Goal: Task Accomplishment & Management: Complete application form

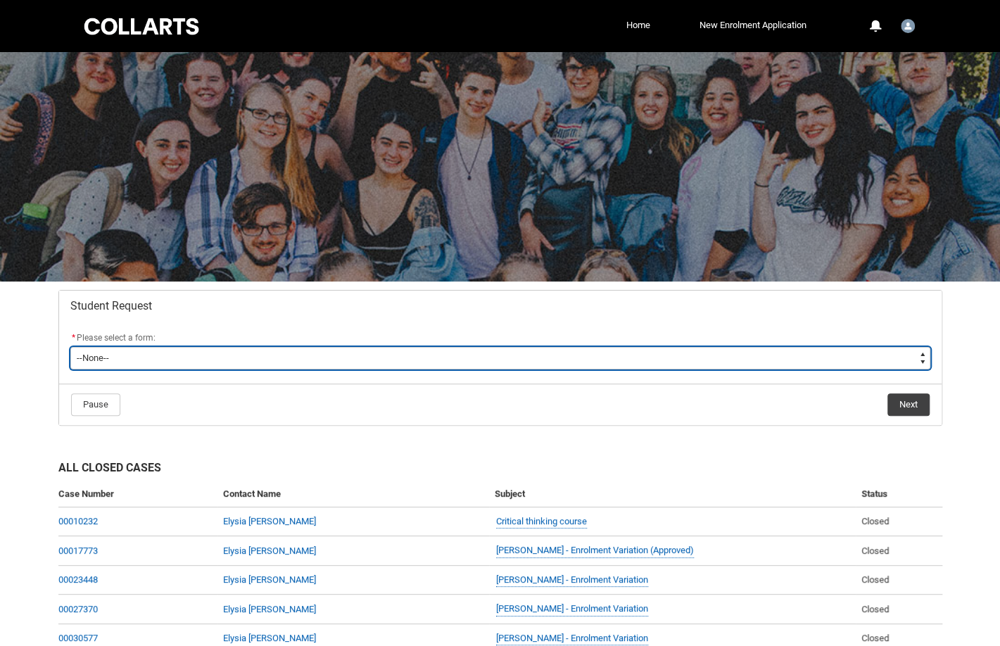
click at [448, 356] on select "--None-- Academic Transcript Application to Appeal Assignment Extension Change …" at bounding box center [500, 358] width 860 height 23
type lightning-select "Assignment_Extension_Choice"
click at [70, 347] on select "--None-- Academic Transcript Application to Appeal Assignment Extension Change …" at bounding box center [500, 358] width 860 height 23
select select "Assignment_Extension_Choice"
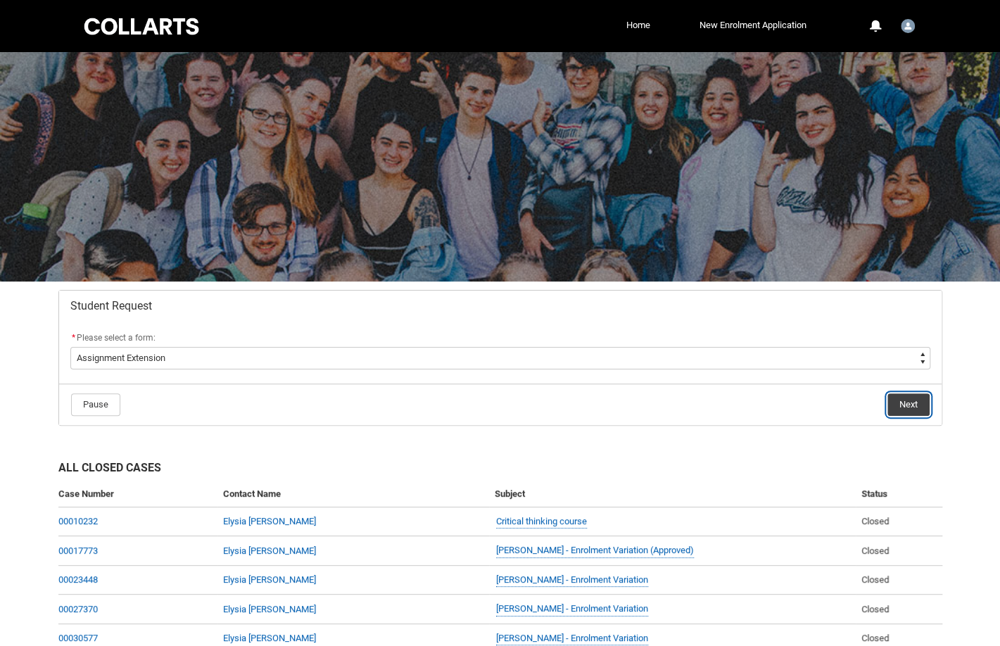
click at [906, 409] on button "Next" at bounding box center [909, 405] width 42 height 23
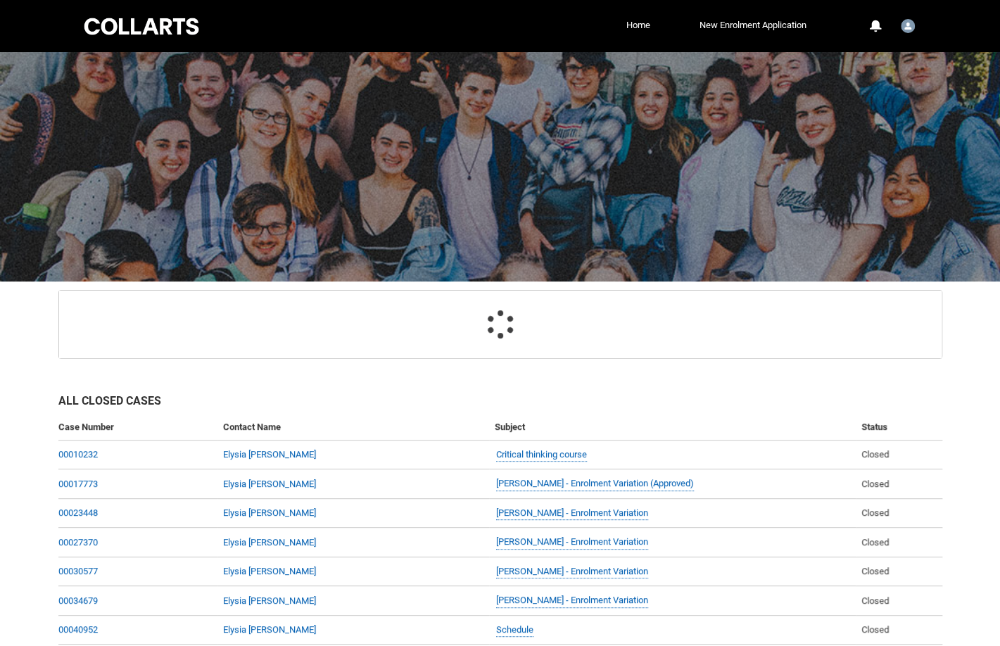
scroll to position [149, 0]
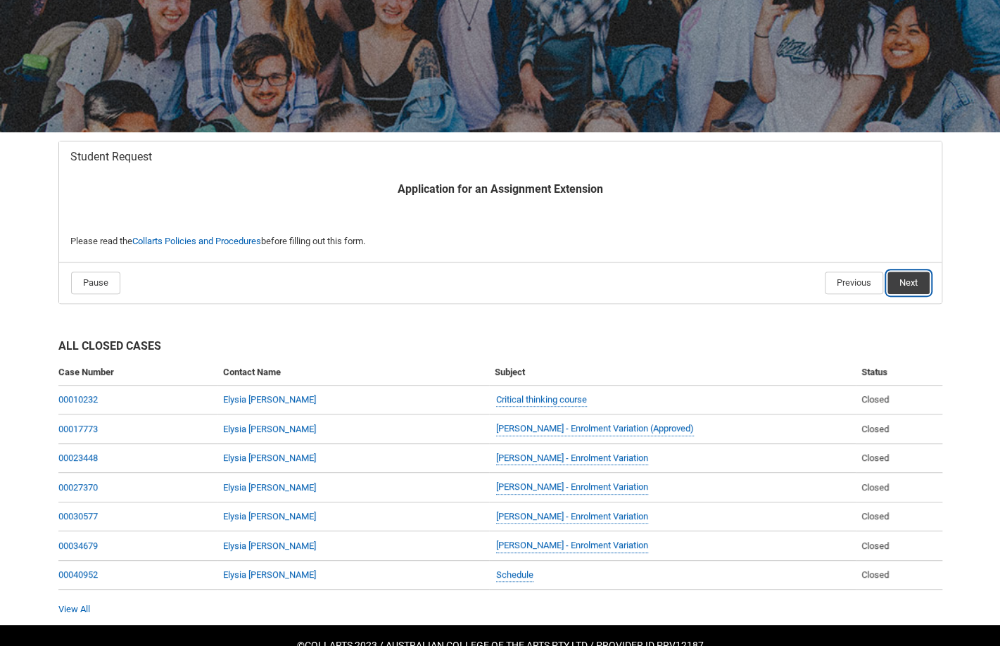
click at [906, 287] on button "Next" at bounding box center [909, 283] width 42 height 23
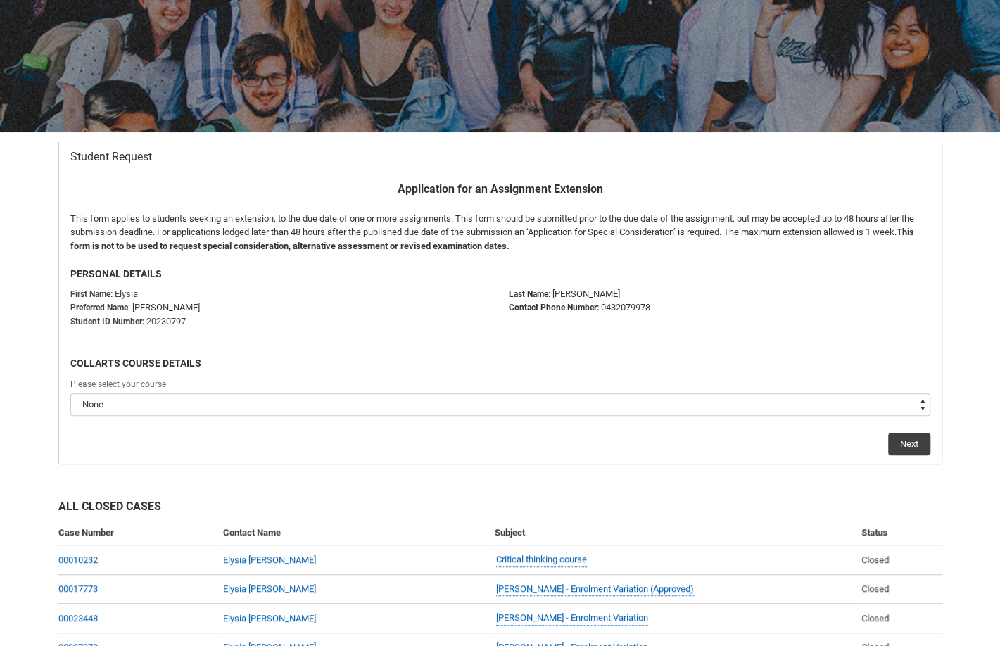
click at [788, 402] on select "--None-- Bachelor of Arts (Interior Design)" at bounding box center [500, 405] width 860 height 23
type lightning-select "recordPicklist_ProgramEnrollment.a0jOZ000003EaJdYAK"
click at [70, 394] on select "--None-- Bachelor of Arts (Interior Design)" at bounding box center [500, 405] width 860 height 23
select select "recordPicklist_ProgramEnrollment.a0jOZ000003EaJdYAK"
click at [895, 448] on button "Next" at bounding box center [910, 444] width 42 height 23
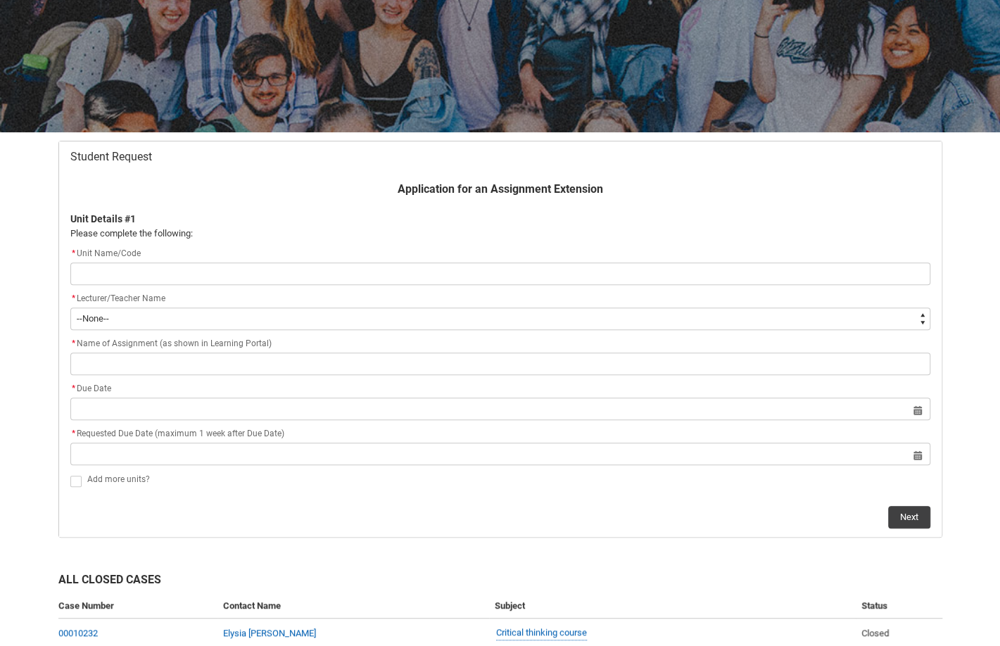
type lightning-primitive-input-simple "I"
type input "I"
type lightning-primitive-input-simple "IS"
type input "IS"
type lightning-primitive-input-simple "I"
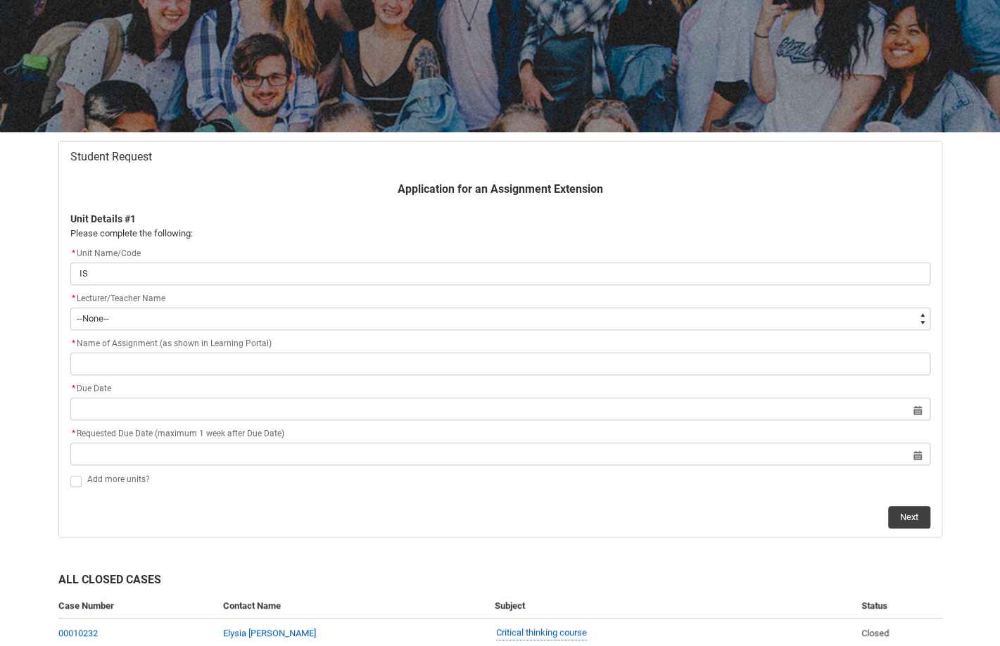
type input "I"
type lightning-primitive-input-simple "ID"
type input "ID"
type lightning-primitive-input-simple "IDP"
type input "IDP"
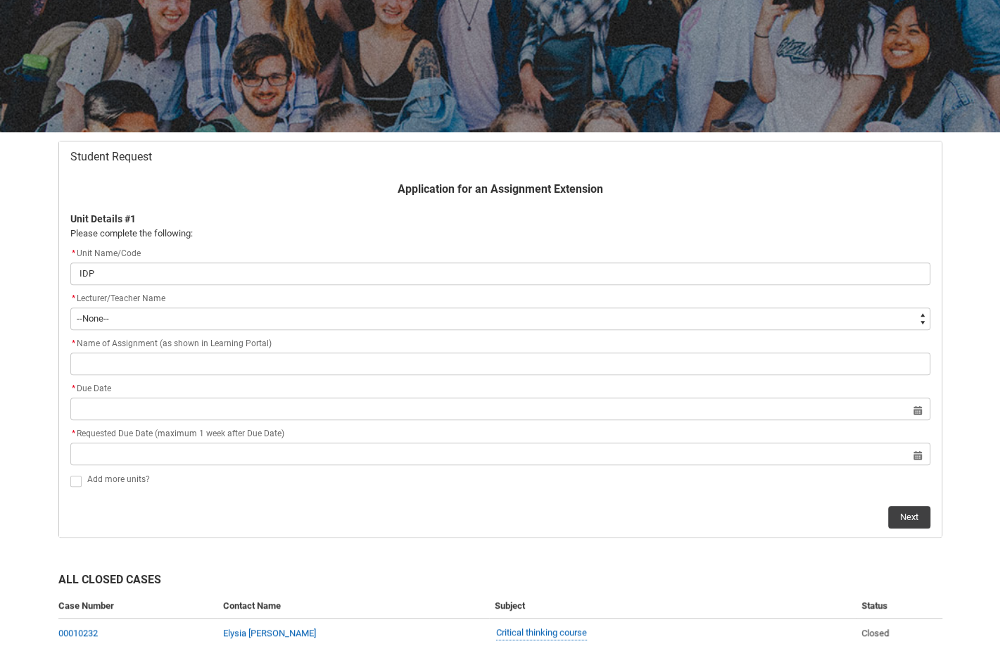
type lightning-primitive-input-simple "IDPA"
type input "IDPA"
type lightning-primitive-input-simple "IDPA6"
type input "IDPA6"
type lightning-primitive-input-simple "IDPA6"
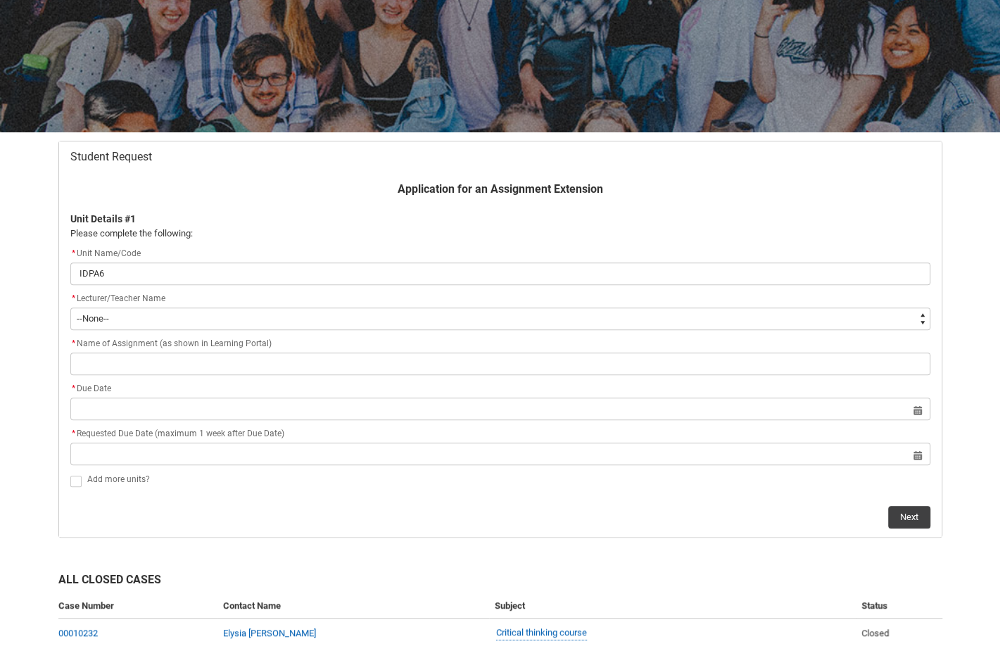
type input "IDPA6"
type lightning-primitive-input-simple "IDPA6 D"
type input "IDPA6 D"
type lightning-primitive-input-simple "IDPA6 De"
type input "IDPA6 De"
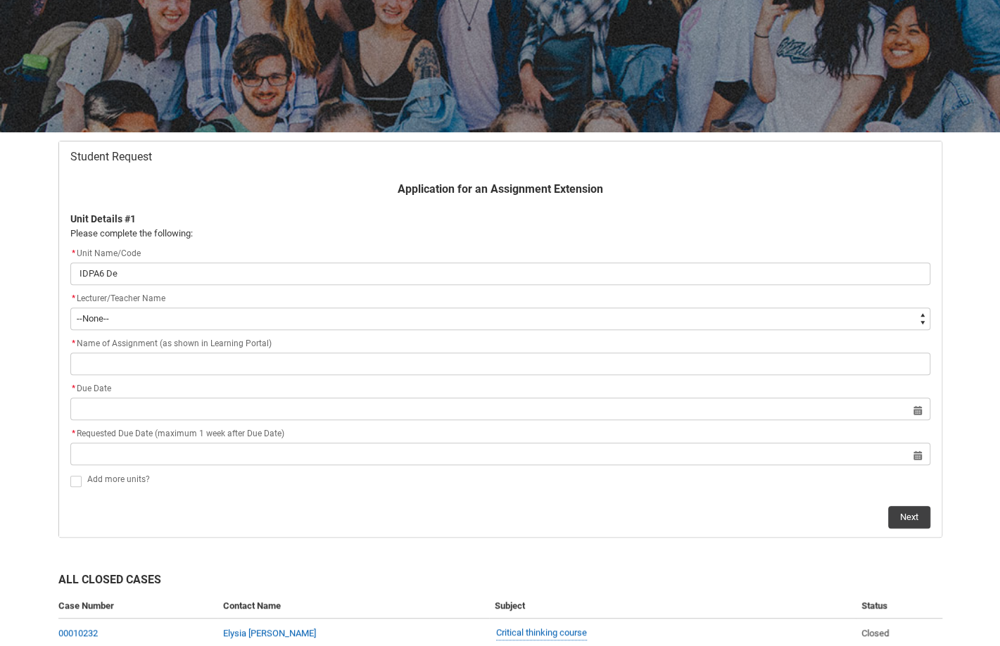
type lightning-primitive-input-simple "IDPA6 Des"
type input "IDPA6 Des"
type lightning-primitive-input-simple "IDPA6 Desi"
type input "IDPA6 Desi"
type lightning-primitive-input-simple "IDPA6 Desig"
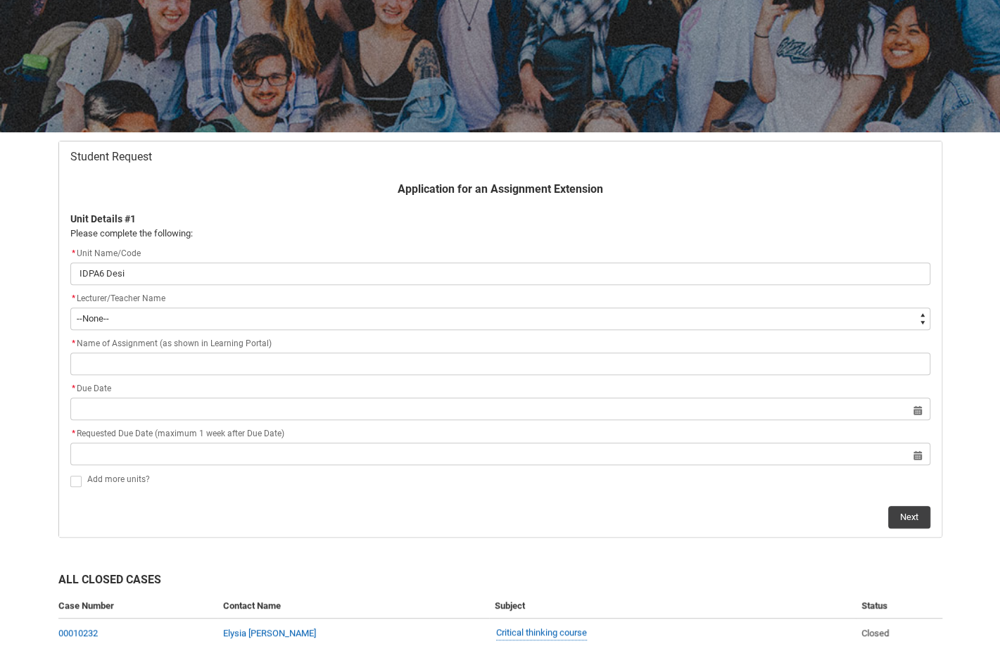
type input "IDPA6 Desig"
type lightning-primitive-input-simple "IDPA6 Design"
type input "IDPA6 Design"
type lightning-primitive-input-simple "IDPA6 Design"
type input "IDPA6 Design"
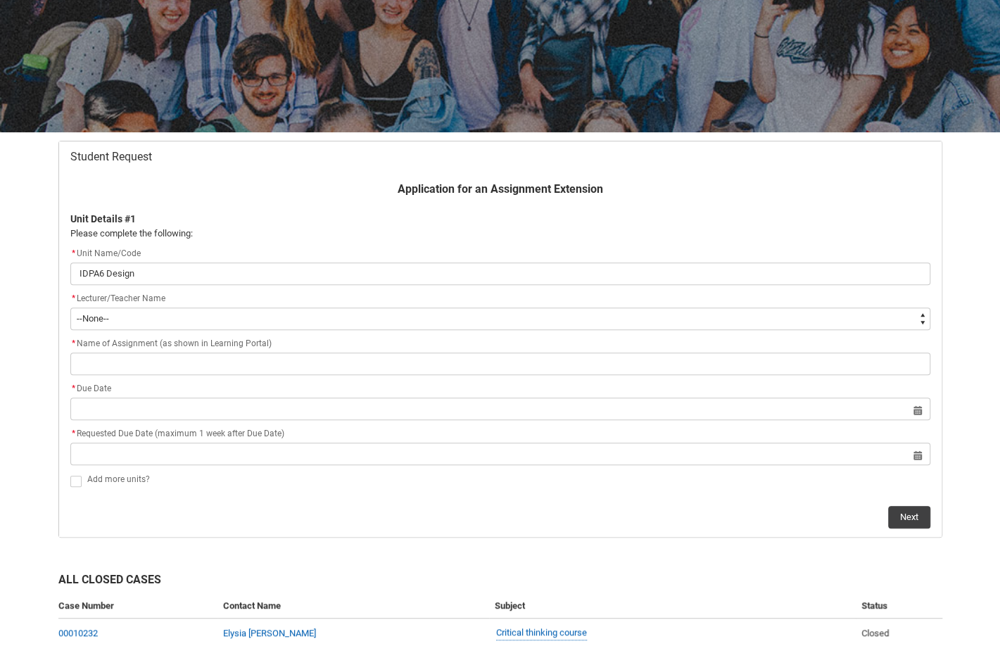
type lightning-primitive-input-simple "IDPA6 Design S"
type input "IDPA6 Design S"
type lightning-primitive-input-simple "IDPA6 Design St"
type input "IDPA6 Design St"
type lightning-primitive-input-simple "IDPA6 Design Stu"
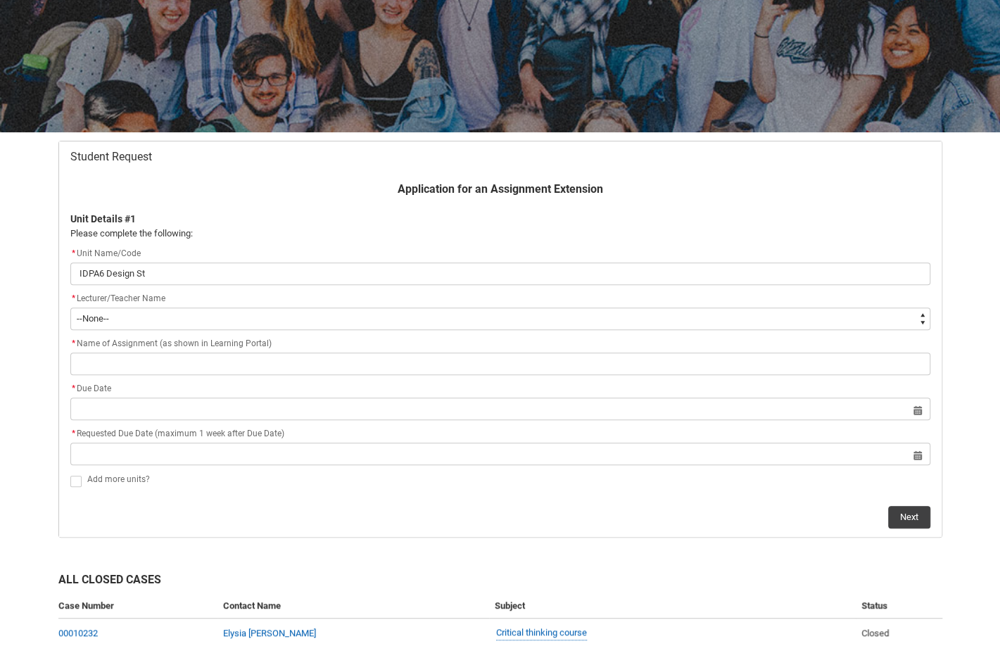
type input "IDPA6 Design Stu"
type lightning-primitive-input-simple "IDPA6 Design Stud"
type input "IDPA6 Design Stud"
type lightning-primitive-input-simple "IDPA6 Design Studi"
type input "IDPA6 Design Studi"
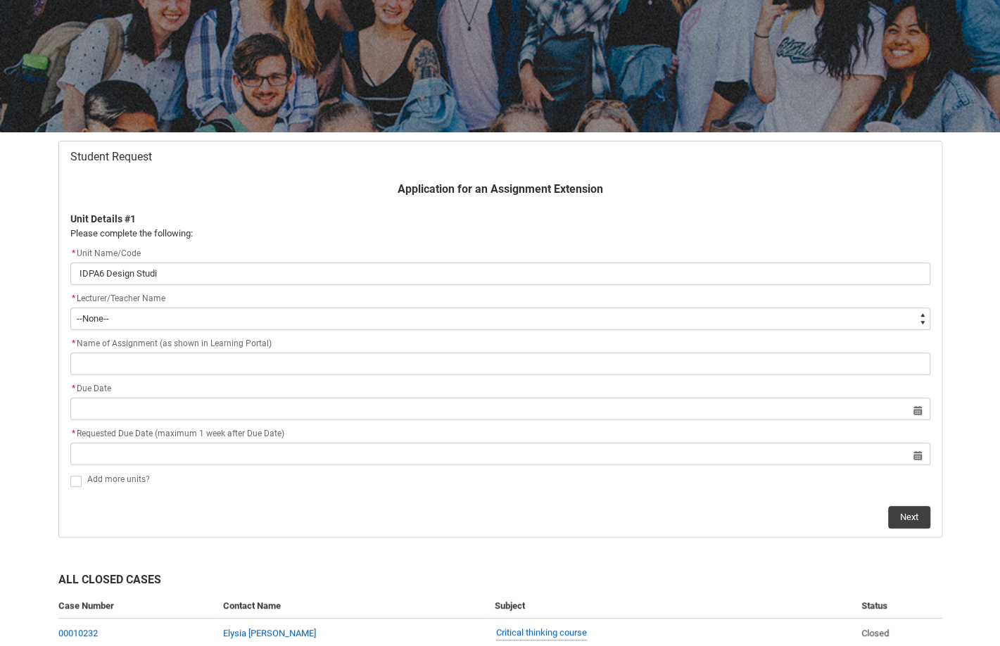
type lightning-primitive-input-simple "IDPA6 Design Studio"
type input "IDPA6 Design Studio"
type lightning-primitive-input-simple "IDPA6 Design Studio"
type input "IDPA6 Design Studio"
type lightning-primitive-input-simple "IDPA6 Design Studio T"
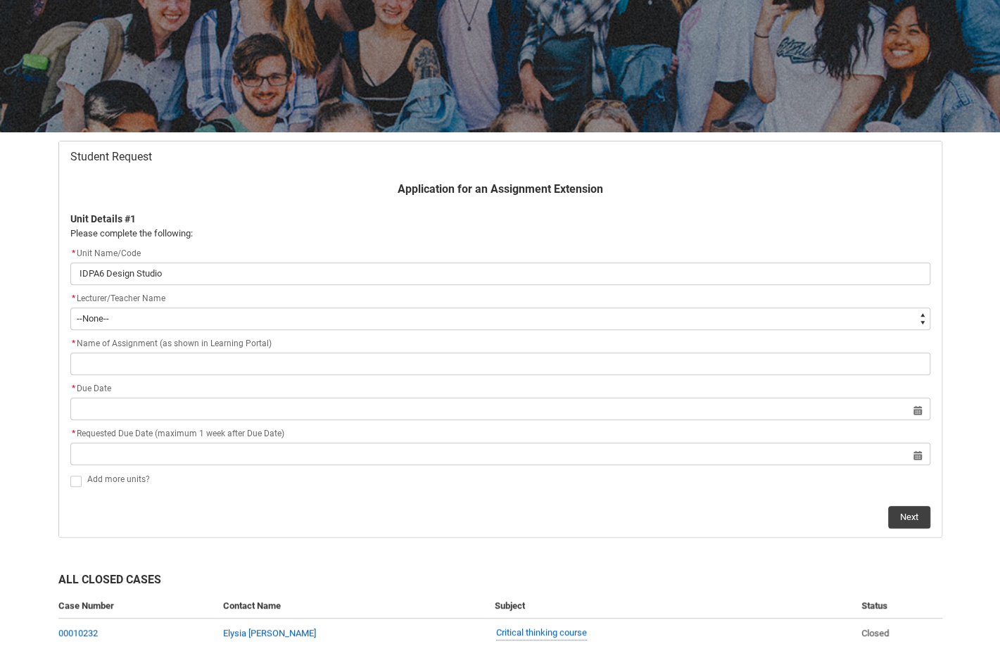
type input "IDPA6 Design Studio T"
type lightning-primitive-input-simple "IDPA6 Design Studio Th"
type input "IDPA6 Design Studio Th"
type lightning-primitive-input-simple "IDPA6 Design Studio Thr"
type input "IDPA6 Design Studio Thr"
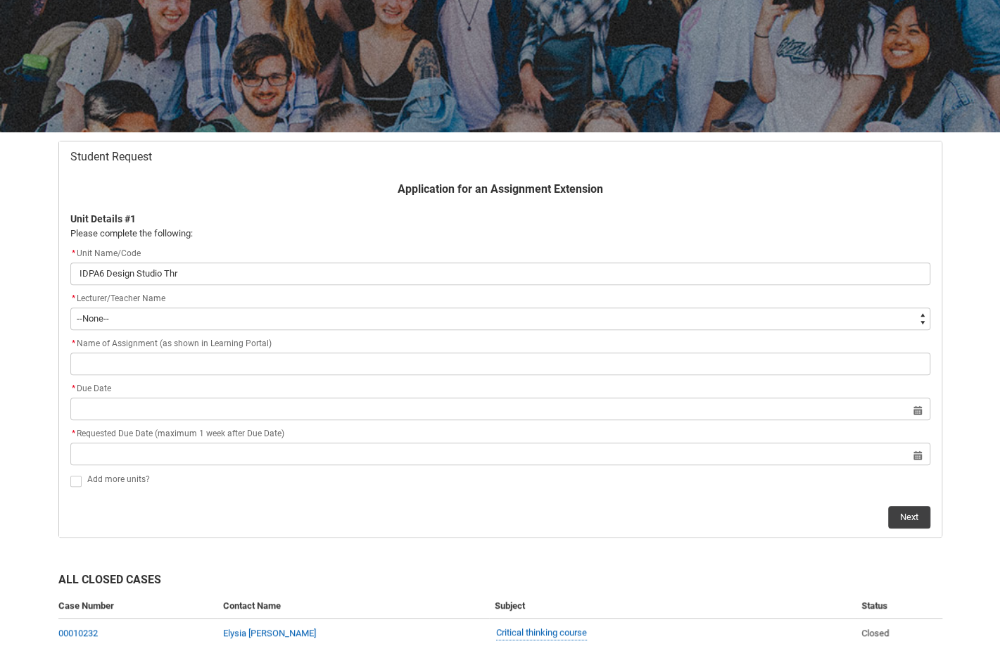
type lightning-primitive-input-simple "IDPA6 Design Studio Thre"
type input "IDPA6 Design Studio Thre"
type lightning-primitive-input-simple "IDPA6 Design Studio Three"
type input "IDPA6 Design Studio Three"
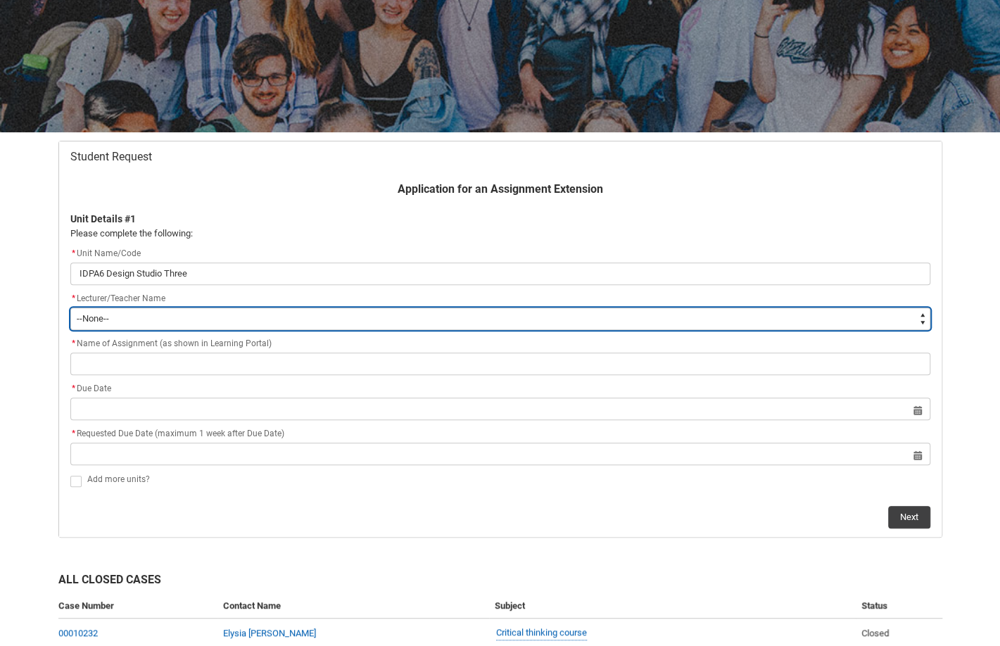
click at [392, 322] on select "--None-- [PERSON_NAME] [PERSON_NAME] [PERSON_NAME] [PERSON_NAME] [PERSON_NAME] …" at bounding box center [500, 319] width 860 height 23
click at [390, 320] on select "--None-- [PERSON_NAME] [PERSON_NAME] [PERSON_NAME] [PERSON_NAME] [PERSON_NAME] …" at bounding box center [500, 319] width 860 height 23
type lightning-select "Faculty_NamefromAtoM.003I7000001oN3JIAU"
click at [70, 308] on select "--None-- [PERSON_NAME] [PERSON_NAME] [PERSON_NAME] [PERSON_NAME] [PERSON_NAME] …" at bounding box center [500, 319] width 860 height 23
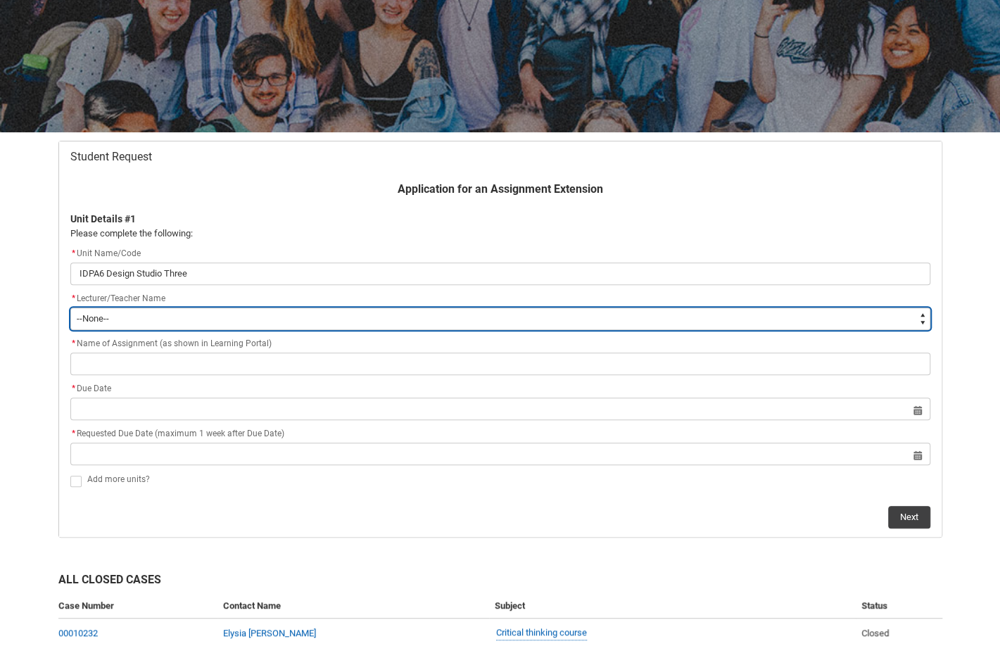
select select "Faculty_NamefromAtoM.003I7000001oN3JIAU"
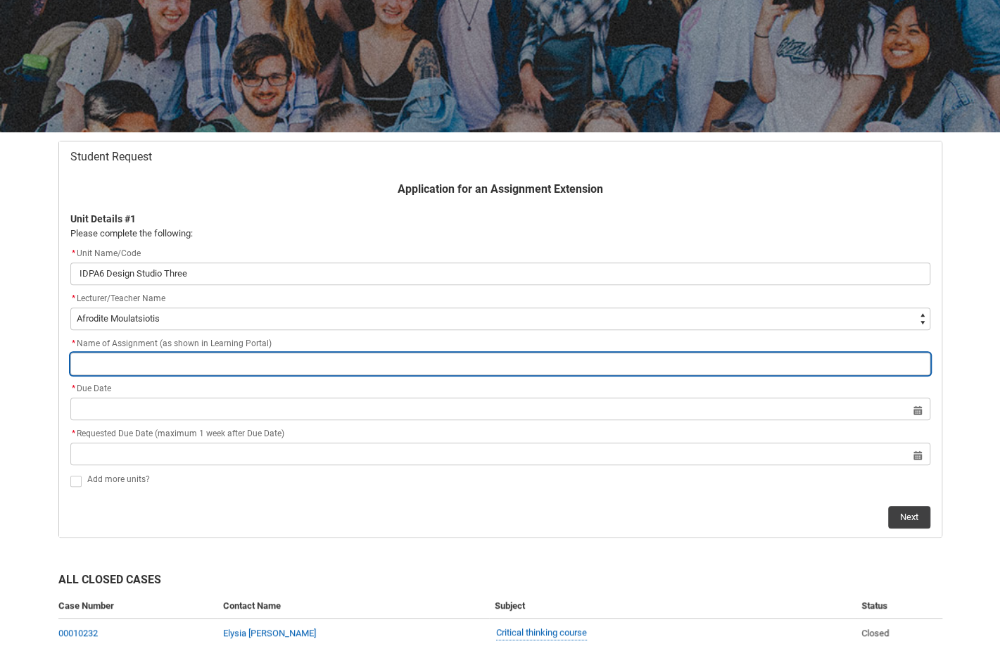
click at [239, 362] on input "Redu_Student_Request flow" at bounding box center [500, 364] width 860 height 23
type lightning-primitive-input-simple "A"
type input "A"
type lightning-primitive-input-simple "As"
type input "As"
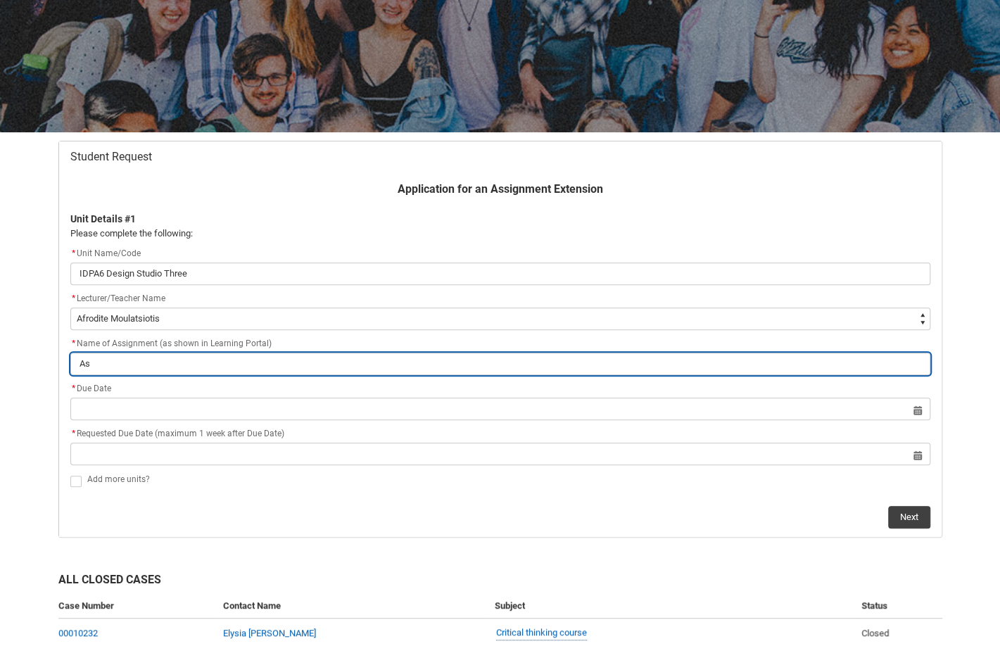
type lightning-primitive-input-simple "Ass"
type input "Ass"
type lightning-primitive-input-simple "Assi"
type input "Assi"
type lightning-primitive-input-simple "Assig"
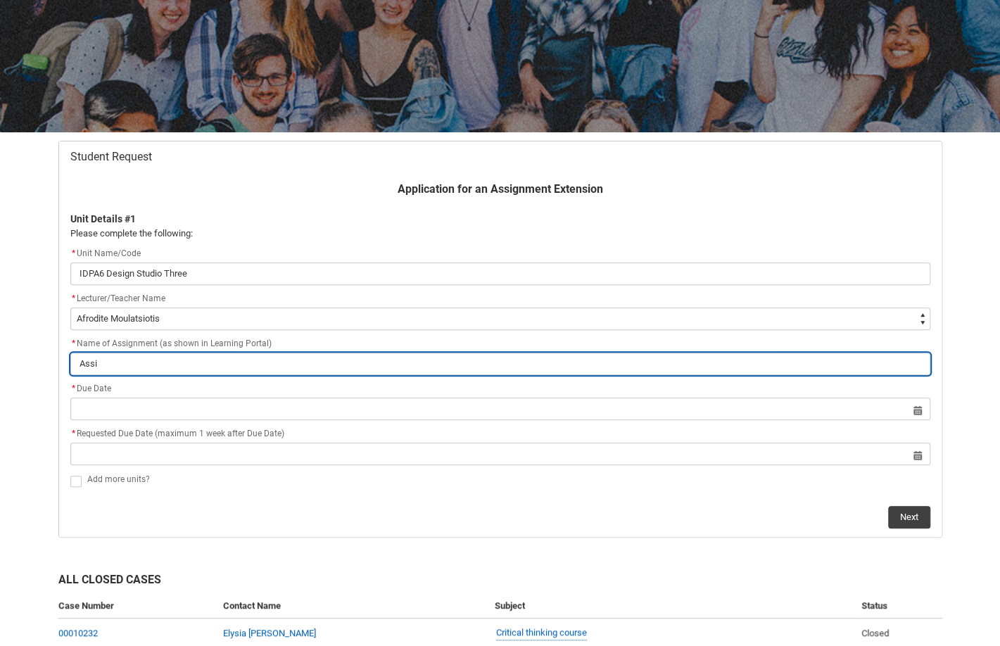
type input "Assig"
type lightning-primitive-input-simple "Assign"
type input "Assign"
type lightning-primitive-input-simple "Assignm"
type input "Assignm"
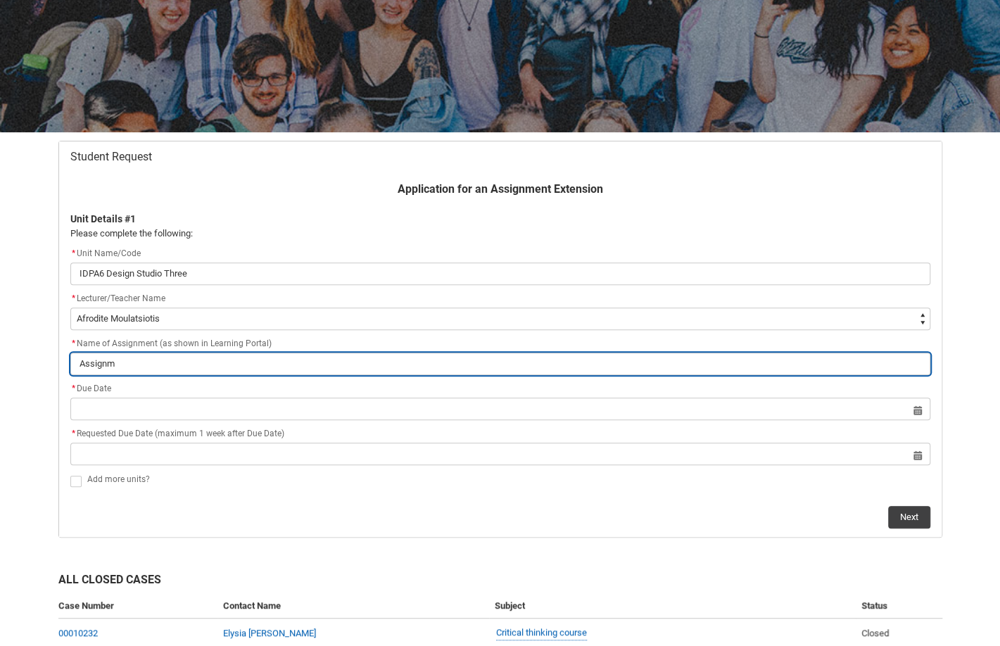
type lightning-primitive-input-simple "Assignme"
type input "Assignme"
type lightning-primitive-input-simple "Assignmen"
type input "Assignmen"
type lightning-primitive-input-simple "Assignment"
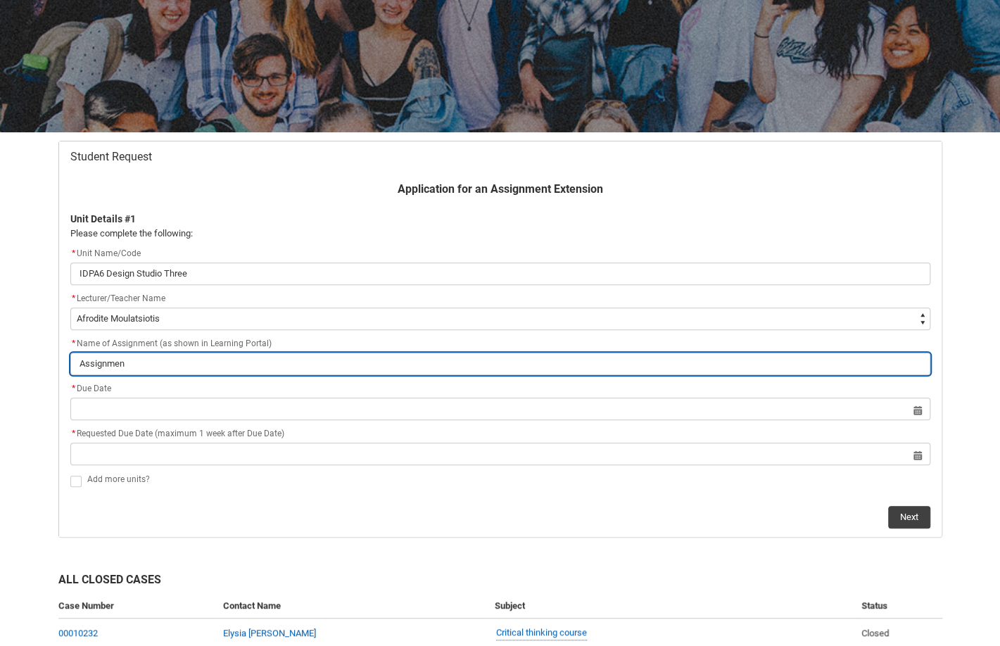
type input "Assignment"
type lightning-primitive-input-simple "Assignment"
type input "Assignment"
type lightning-primitive-input-simple "Assignment 3"
type input "Assignment 3"
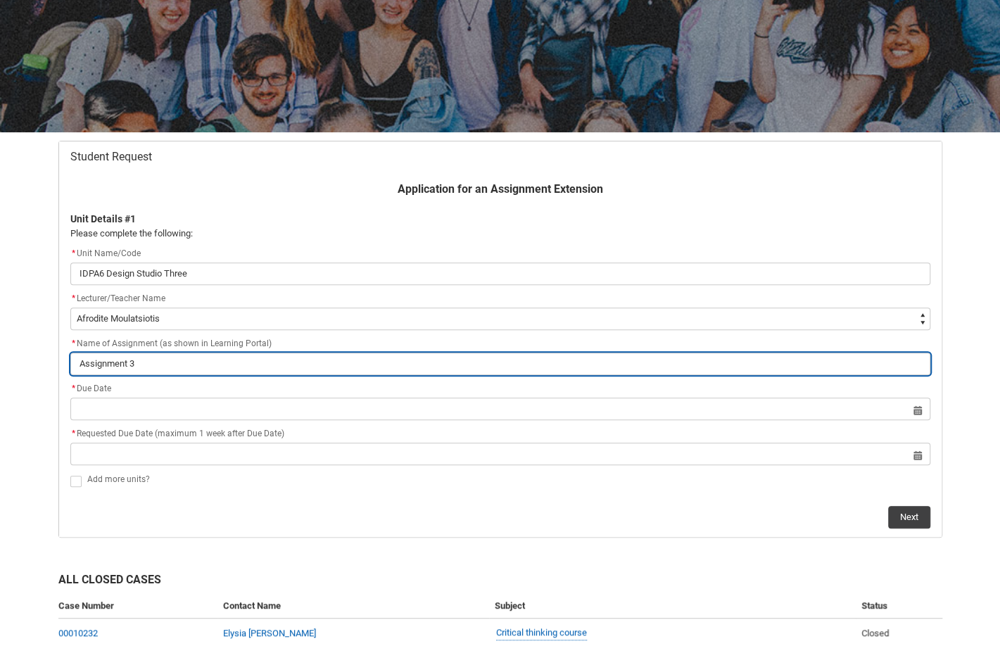
type lightning-primitive-input-simple "Assignment 3:"
type input "Assignment 3:"
type lightning-primitive-input-simple "Assignment 3:"
type input "Assignment 3:"
type lightning-primitive-input-simple "Assignment 3: P"
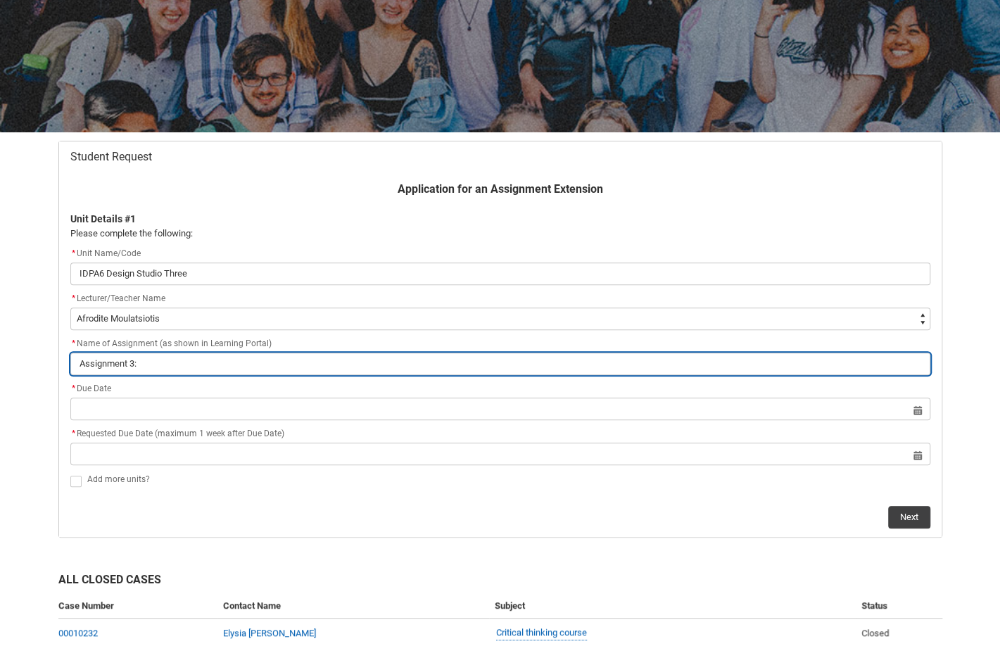
type input "Assignment 3: P"
type lightning-primitive-input-simple "Assignment 3: Pr"
type input "Assignment 3: Pr"
type lightning-primitive-input-simple "Assignment 3: Pro"
type input "Assignment 3: Pro"
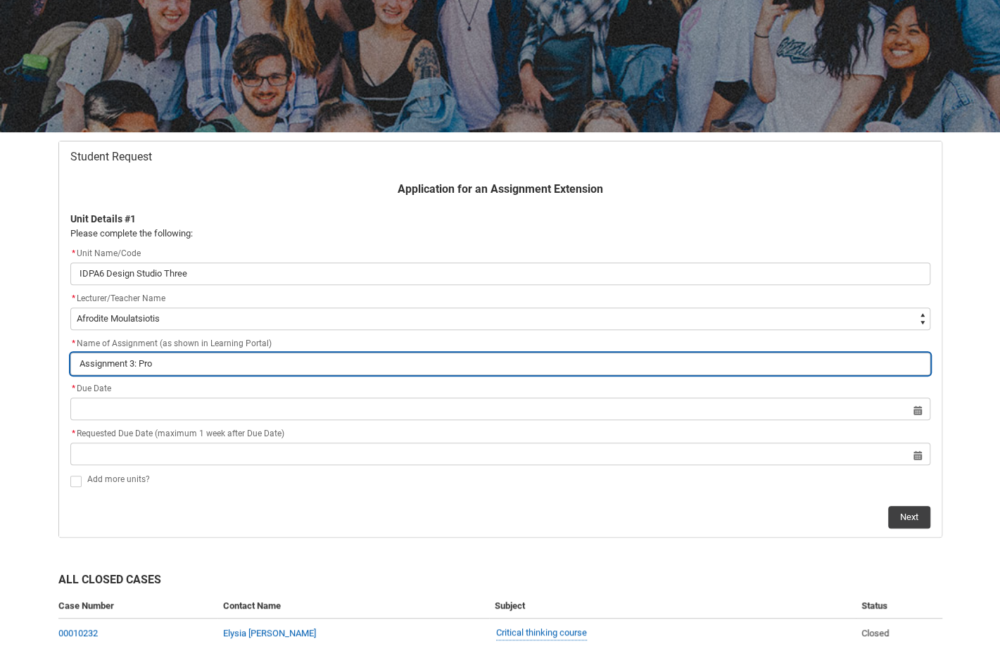
type lightning-primitive-input-simple "Assignment 3: Proj"
type input "Assignment 3: Proj"
type lightning-primitive-input-simple "Assignment 3: Proje"
type input "Assignment 3: Proje"
type lightning-primitive-input-simple "Assignment 3: Projec"
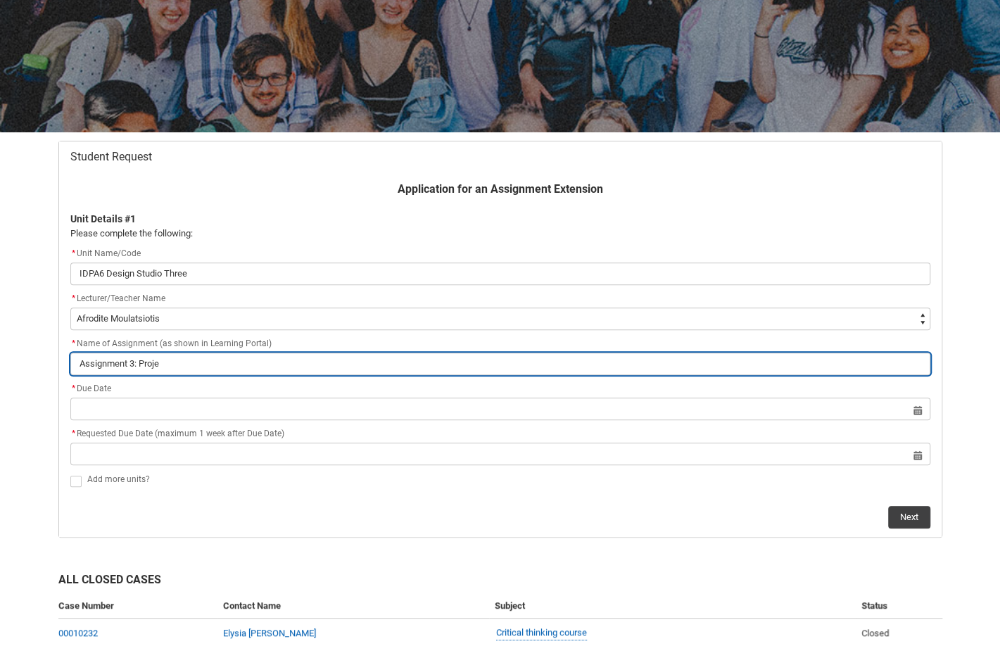
type input "Assignment 3: Projec"
type lightning-primitive-input-simple "Assignment 3: Project"
type input "Assignment 3: Project"
type lightning-primitive-input-simple "Assignment 3: Project"
type input "Assignment 3: Project"
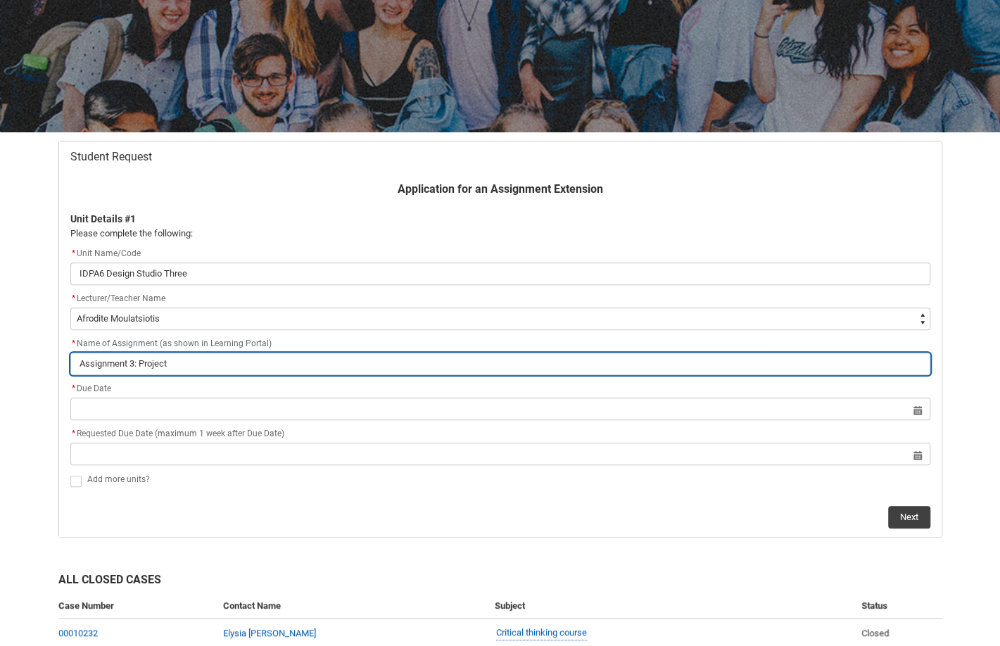
type lightning-primitive-input-simple "Assignment 3: Project D"
type input "Assignment 3: Project D"
type lightning-primitive-input-simple "Assignment 3: Project De"
type input "Assignment 3: Project De"
type lightning-primitive-input-simple "Assignment 3: Project Des"
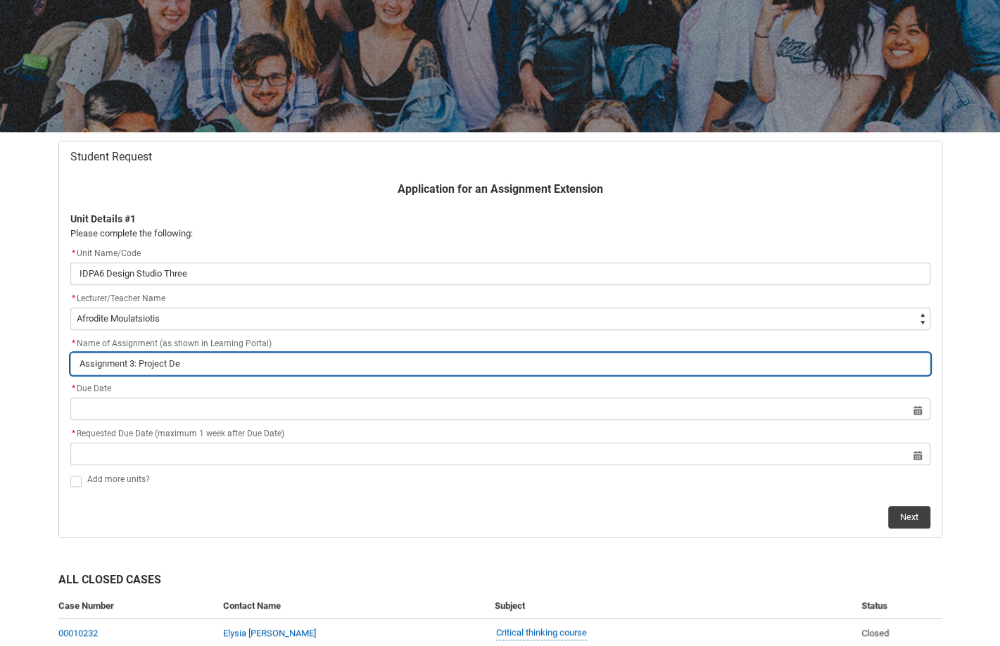
type input "Assignment 3: Project Des"
type lightning-primitive-input-simple "Assignment 3: Project Desi"
type input "Assignment 3: Project Desi"
type lightning-primitive-input-simple "Assignment 3: Project Desig"
type input "Assignment 3: Project Desig"
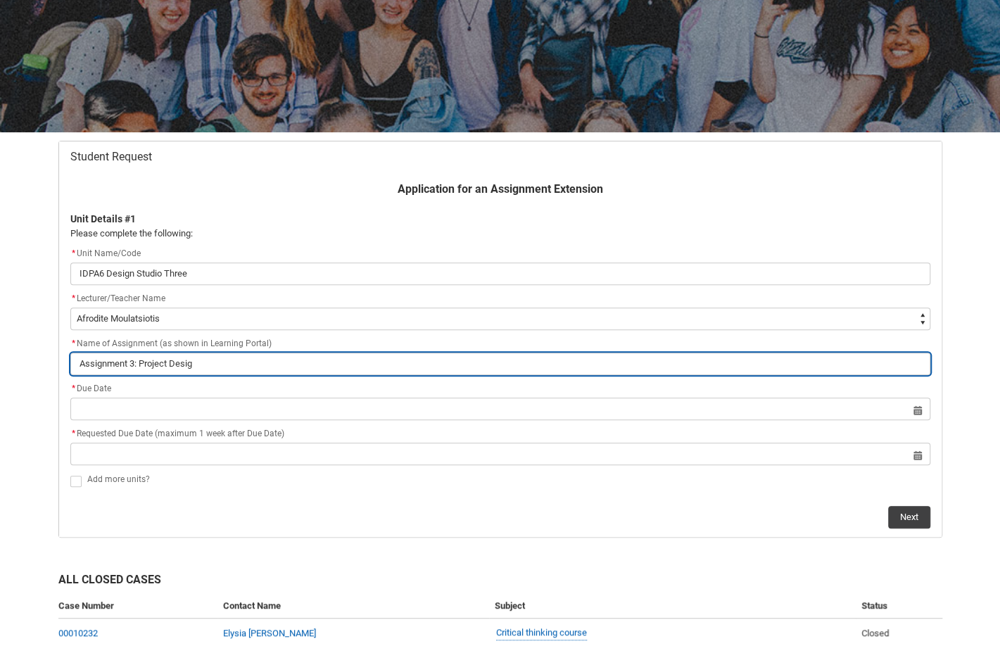
type lightning-primitive-input-simple "Assignment 3: Project Design"
type input "Assignment 3: Project Design"
type lightning-primitive-input-simple "Assignment 3: Project Design"
type input "Assignment 3: Project Design"
type lightning-primitive-input-simple "Assignment 3: Project Design D"
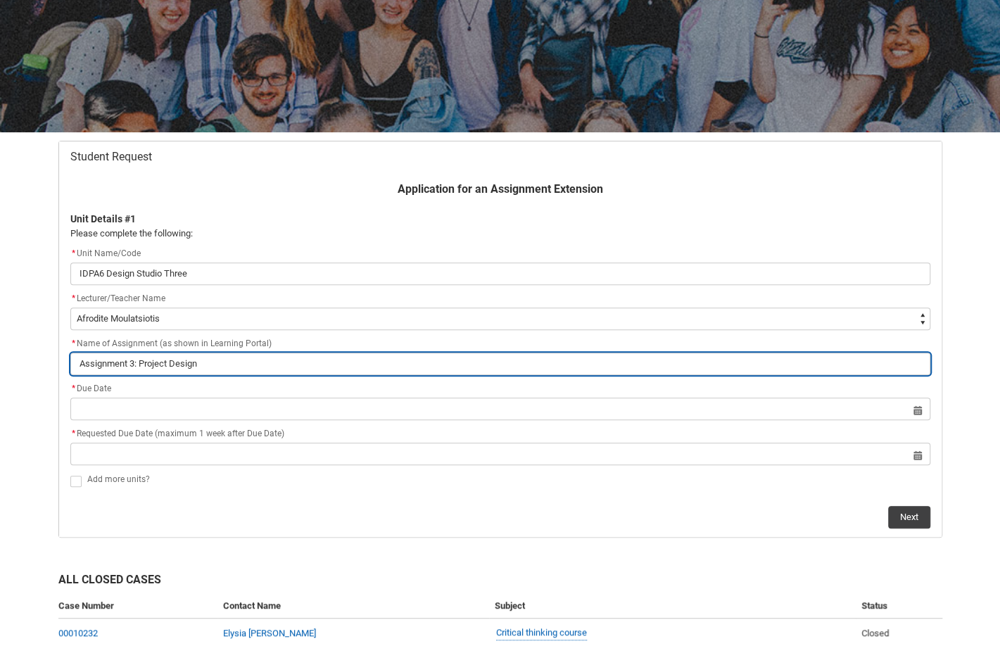
type input "Assignment 3: Project Design D"
type lightning-primitive-input-simple "Assignment 3: Project Design Do"
type input "Assignment 3: Project Design Do"
type lightning-primitive-input-simple "Assignment 3: Project Design Doc"
type input "Assignment 3: Project Design Doc"
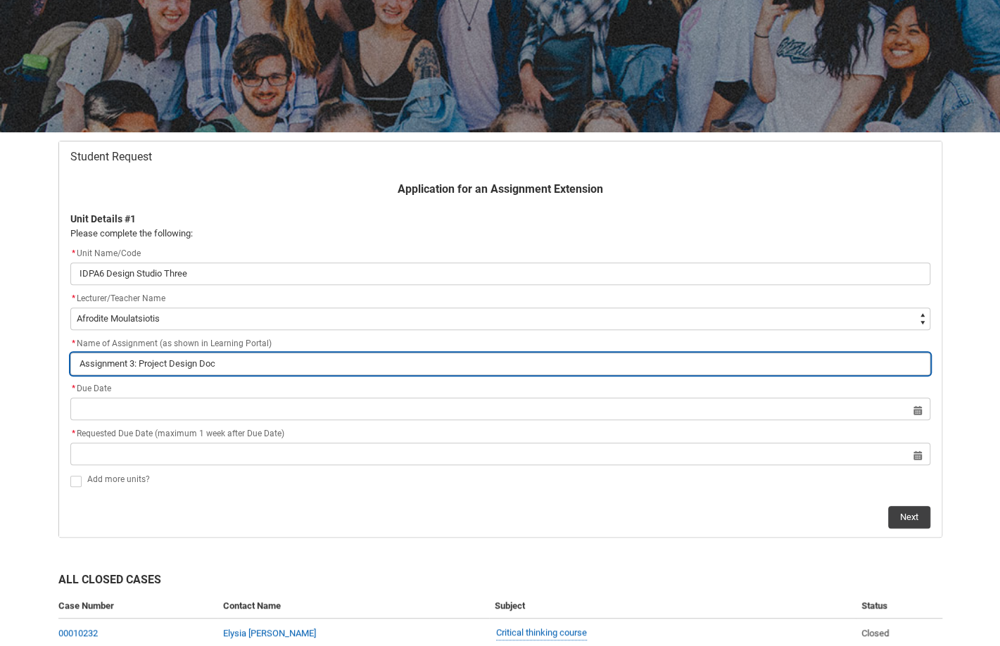
type lightning-primitive-input-simple "Assignment 3: Project Design Docu"
type input "Assignment 3: Project Design Docu"
type lightning-primitive-input-simple "Assignment 3: Project Design Docum"
type input "Assignment 3: Project Design Docum"
type lightning-primitive-input-simple "Assignment 3: Project Design Docume"
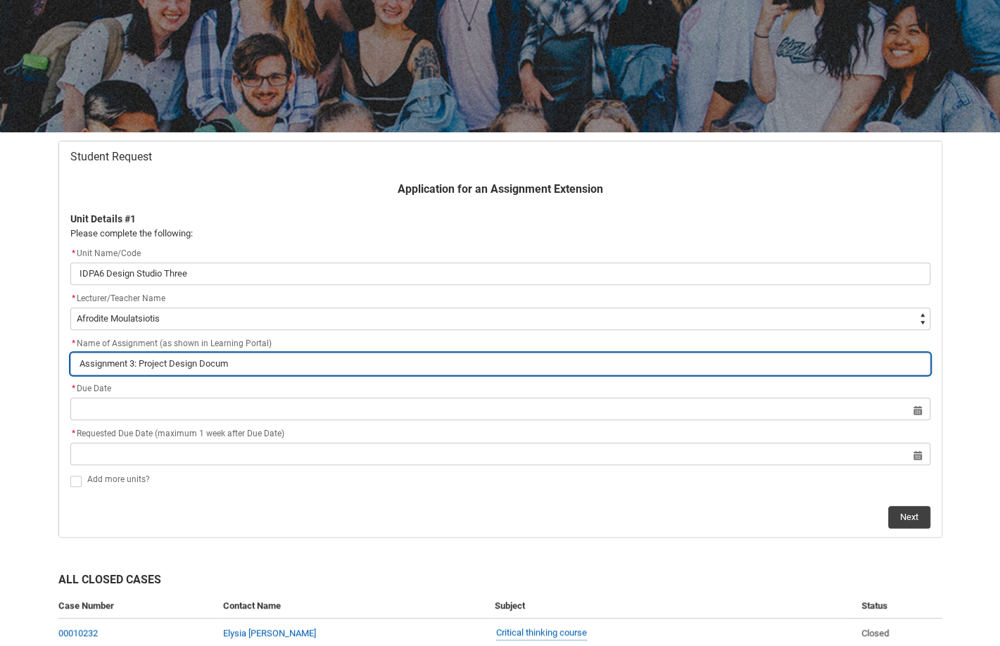
type input "Assignment 3: Project Design Docume"
type lightning-primitive-input-simple "Assignment 3: Project Design Documen"
type input "Assignment 3: Project Design Documen"
type lightning-primitive-input-simple "Assignment 3: Project Design Document"
type input "Assignment 3: Project Design Document"
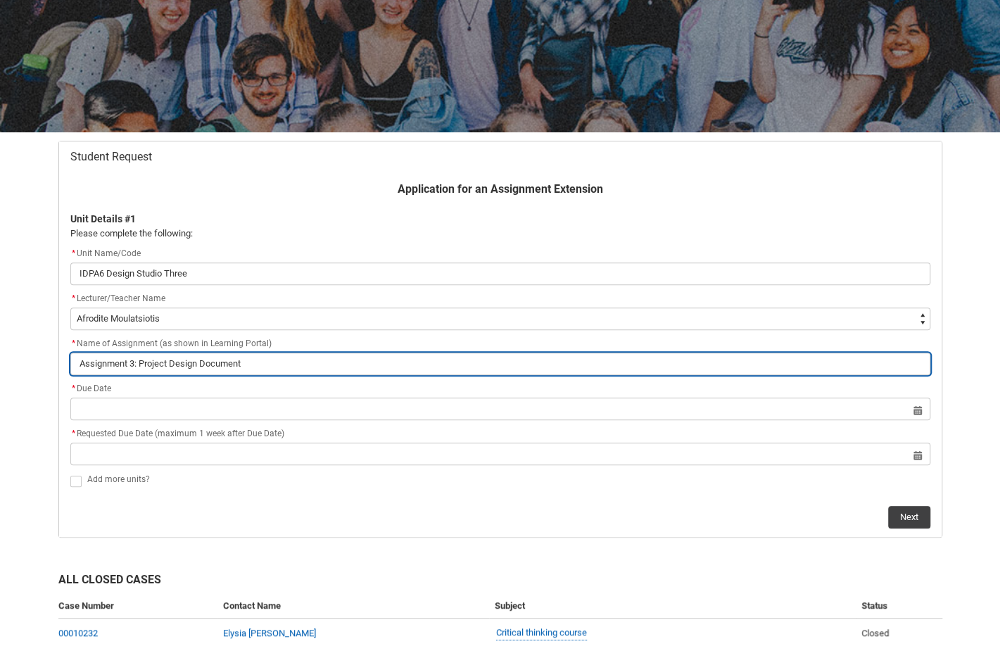
type lightning-primitive-input-simple "Assignment 3: Project Design Documenta"
type input "Assignment 3: Project Design Documenta"
type lightning-primitive-input-simple "Assignment 3: Project Design Documentat"
type input "Assignment 3: Project Design Documentat"
type lightning-primitive-input-simple "Assignment 3: Project Design Documentati"
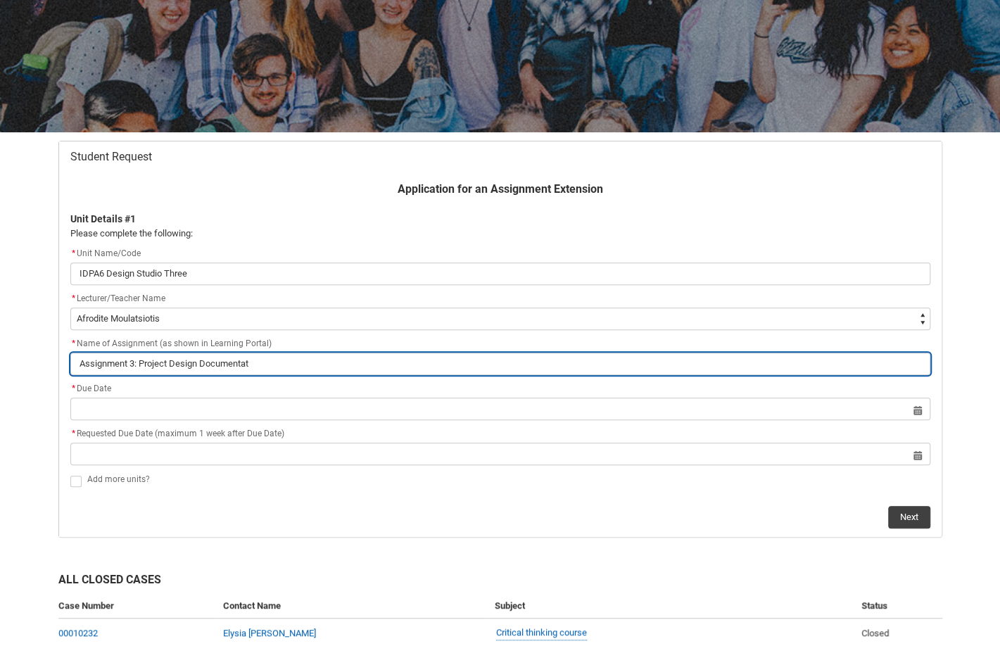
type input "Assignment 3: Project Design Documentati"
type lightning-primitive-input-simple "Assignment 3: Project Design Documentatio"
type input "Assignment 3: Project Design Documentatio"
type lightning-primitive-input-simple "Assignment 3: Project Design Documentatio"
type input "Assignment 3: Project Design Documentatio"
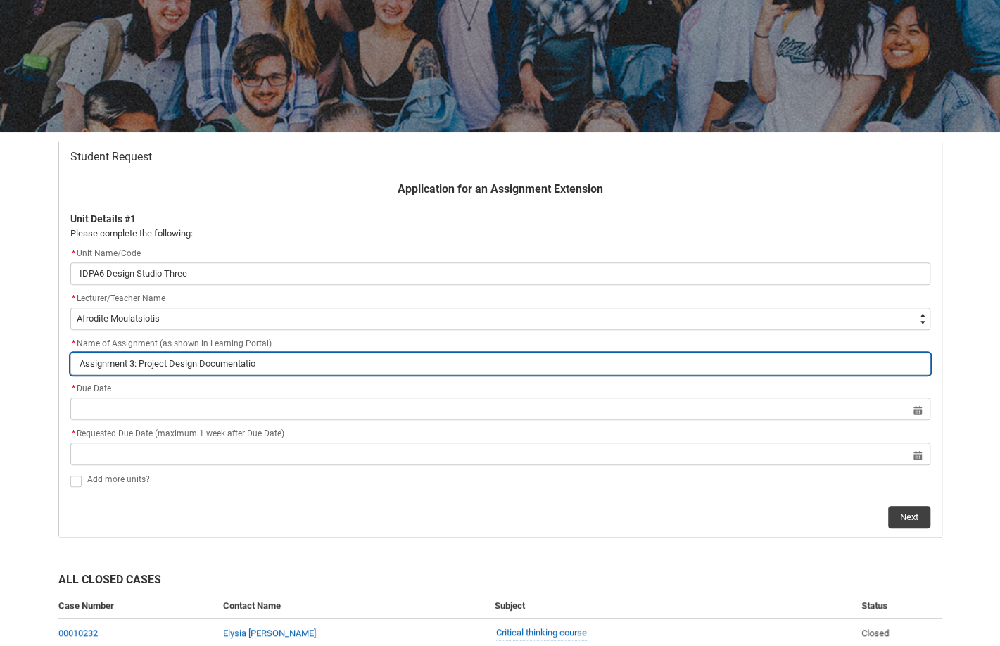
type lightning-primitive-input-simple "Assignment 3: Project Design Documentatio"
type input "Assignment 3: Project Design Documentatio"
type lightning-primitive-input-simple "Assignment 3: Project Design Documentatiom"
type input "Assignment 3: Project Design Documentatiom"
type lightning-primitive-input-simple "Assignment 3: Project Design Documentatio"
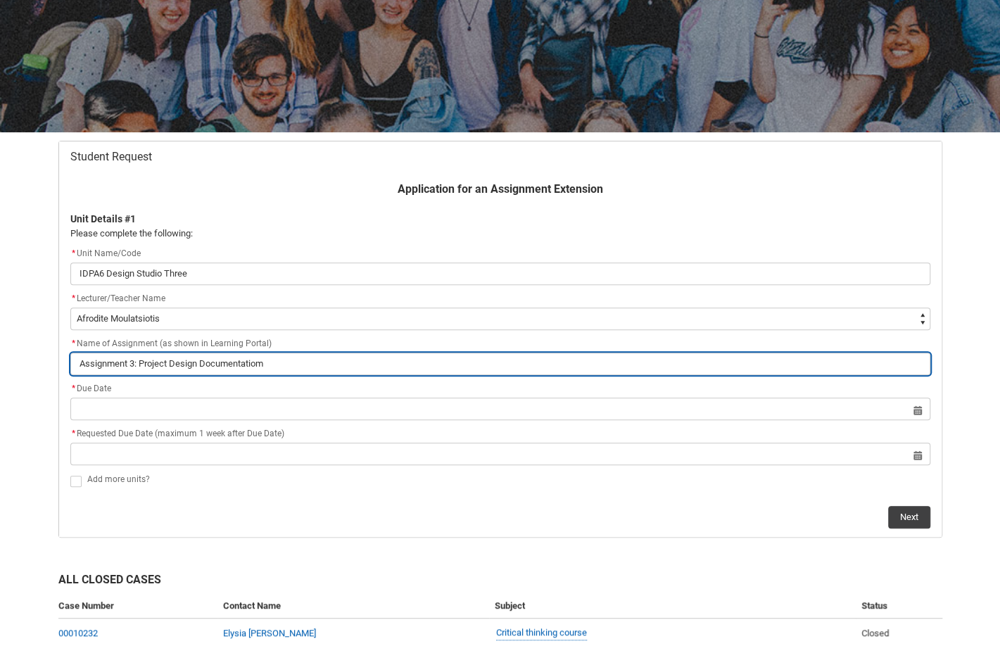
type input "Assignment 3: Project Design Documentatio"
type lightning-primitive-input-simple "Assignment 3: Project Design Documentation"
type input "Assignment 3: Project Design Documentation"
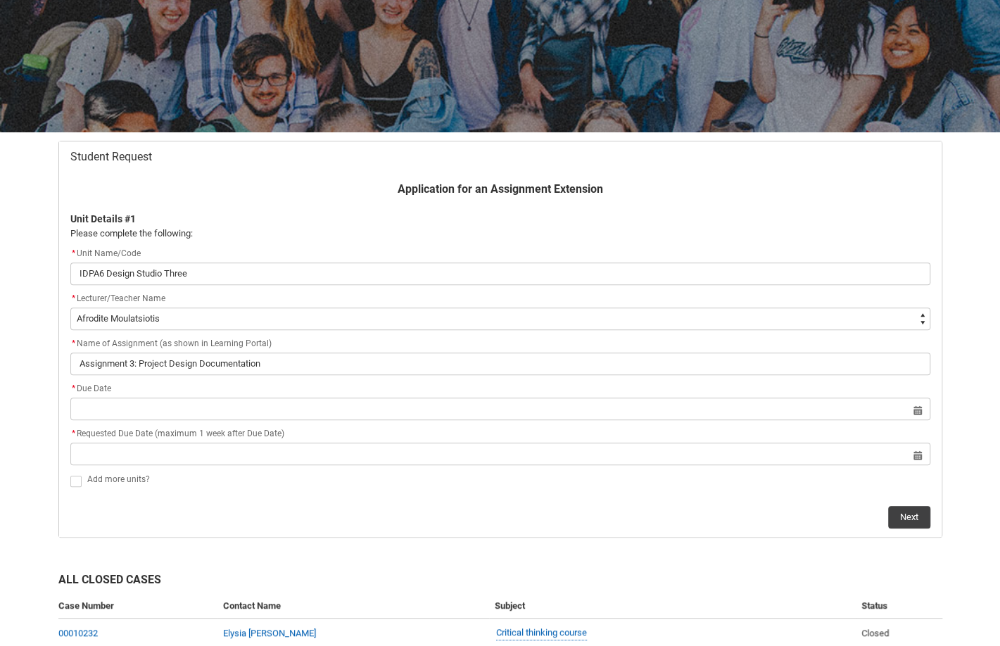
click at [225, 388] on div "* Due Date" at bounding box center [500, 389] width 860 height 17
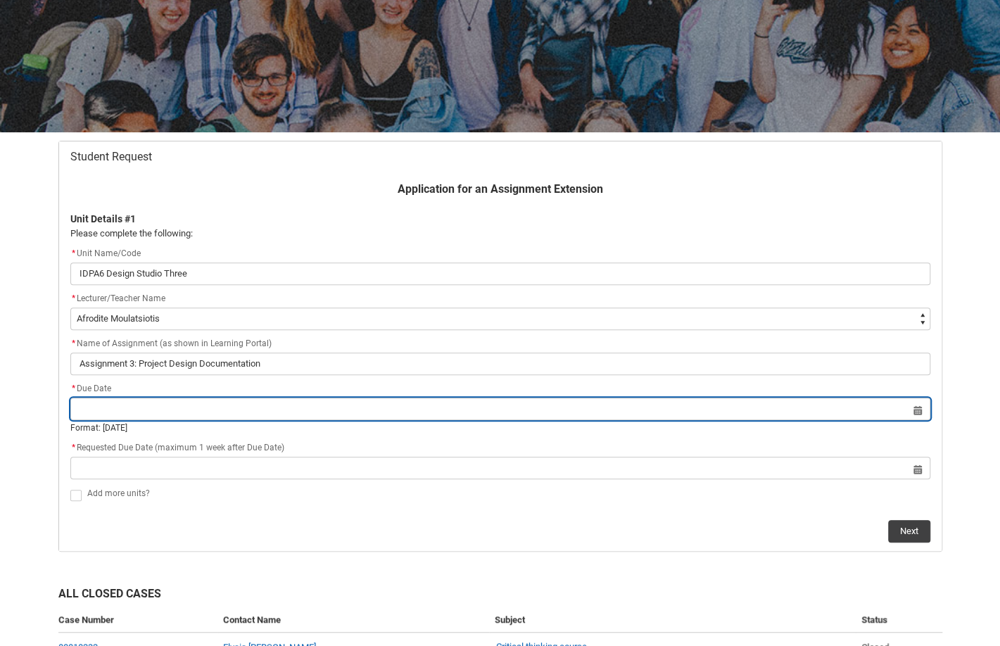
click at [225, 398] on input "Redu_Student_Request flow" at bounding box center [500, 409] width 860 height 23
select select "2025"
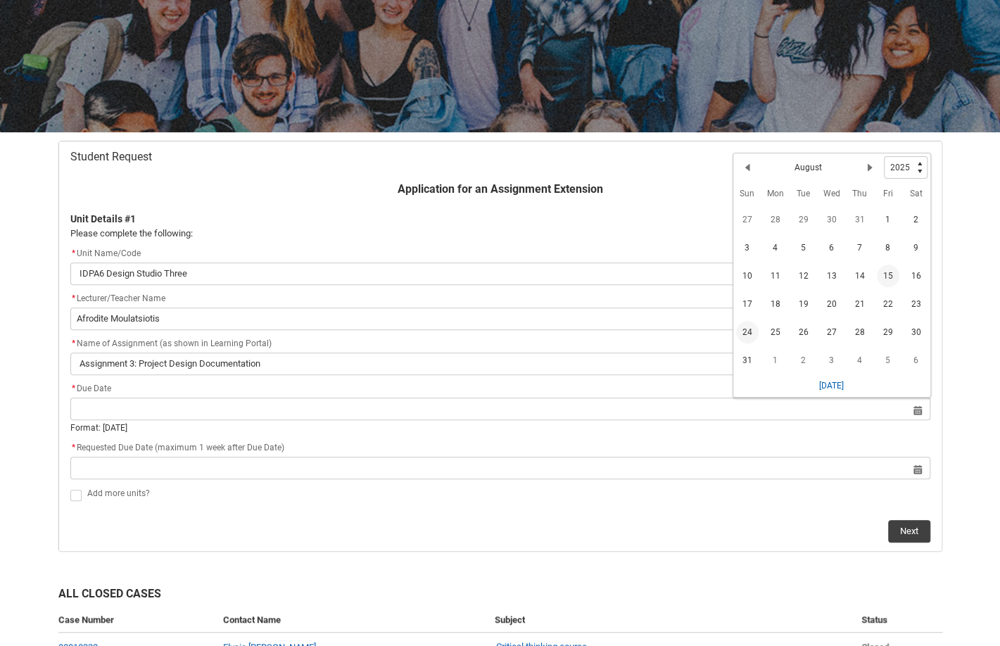
click at [745, 330] on span "24" at bounding box center [747, 332] width 23 height 23
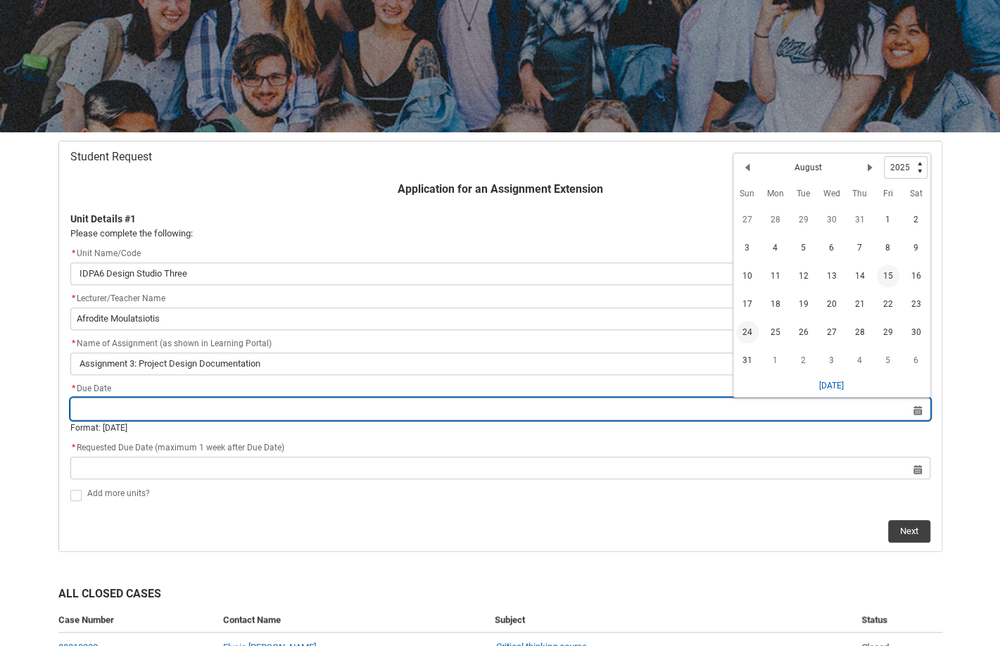
type lightning-datepicker "[DATE]"
type lightning-input "[DATE]"
type input "[DATE]"
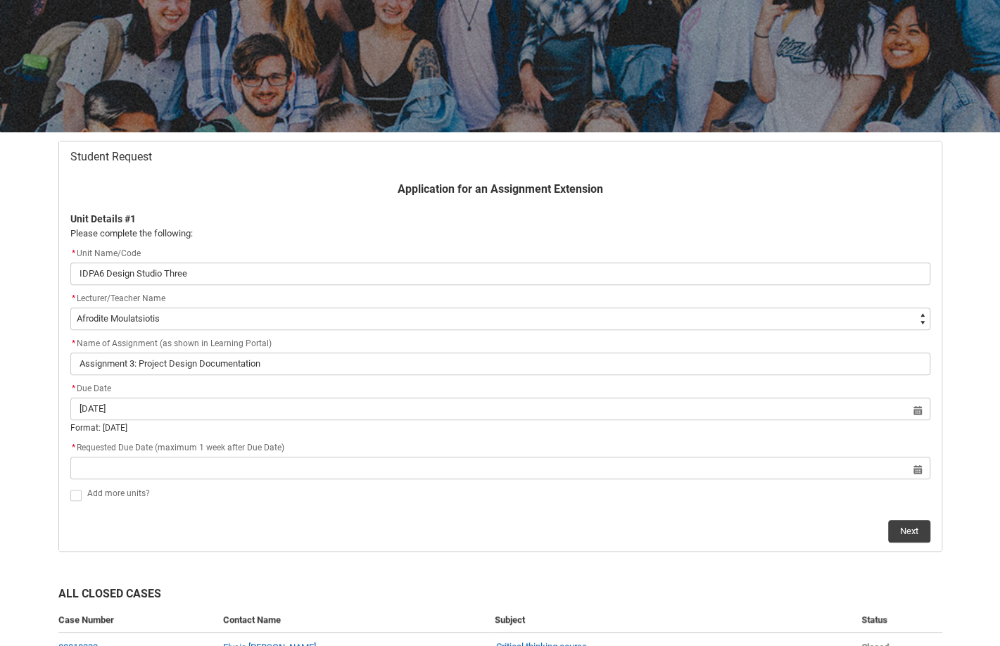
click at [690, 479] on flowruntime-screen-field "* Requested Due Date (maximum 1 week after Due Date) Select a date for Format: …" at bounding box center [500, 462] width 877 height 45
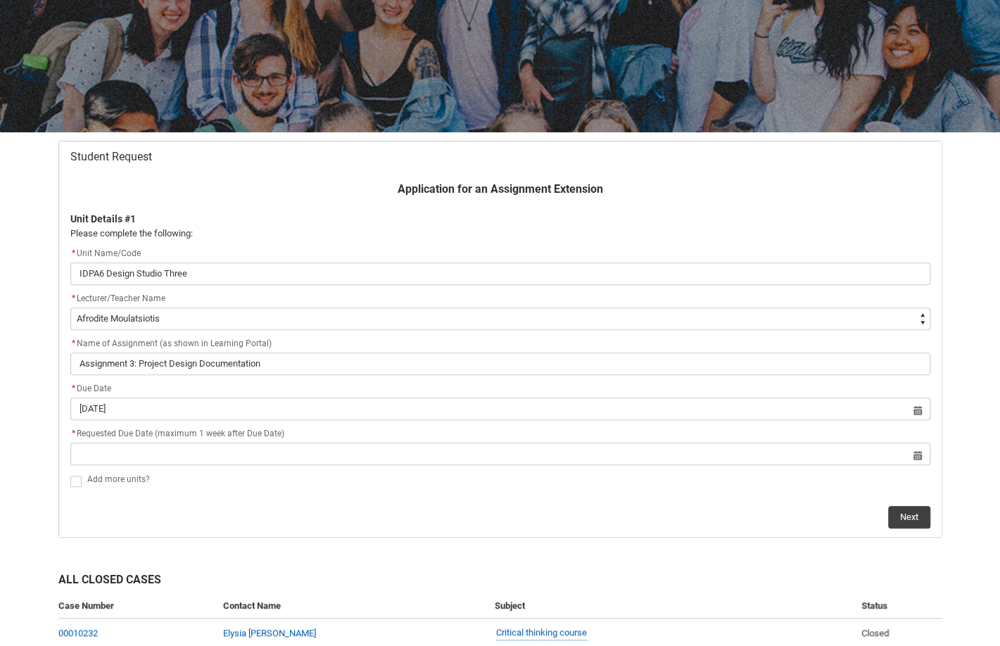
click at [701, 467] on flowruntime-screen-field "* Requested Due Date (maximum 1 week after Due Date) Select a date for Format: …" at bounding box center [500, 448] width 877 height 45
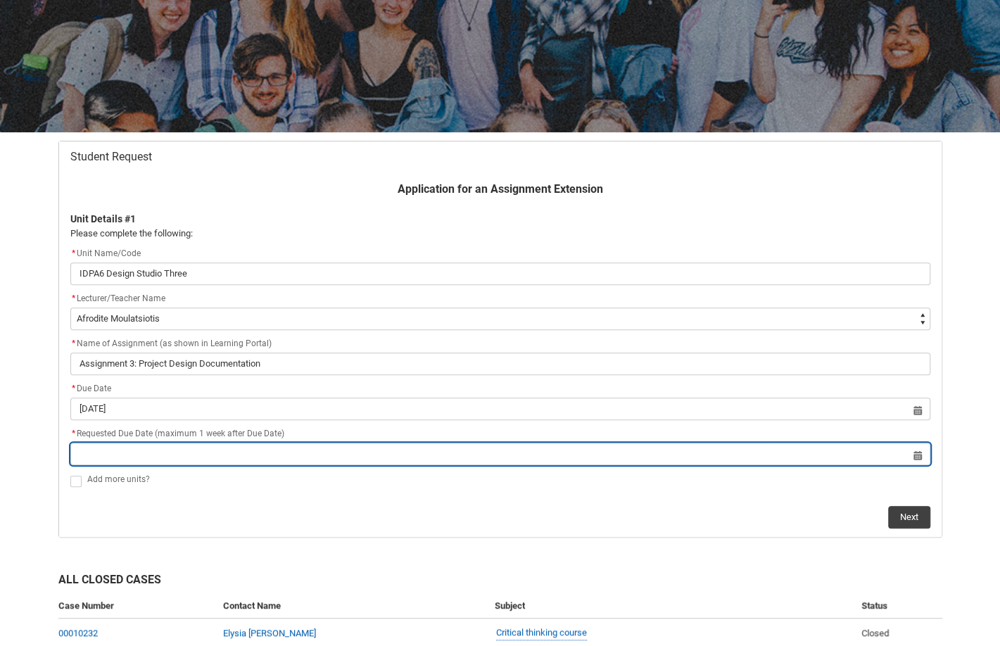
click at [915, 451] on input "Redu_Student_Request flow" at bounding box center [500, 454] width 860 height 23
select select "2025"
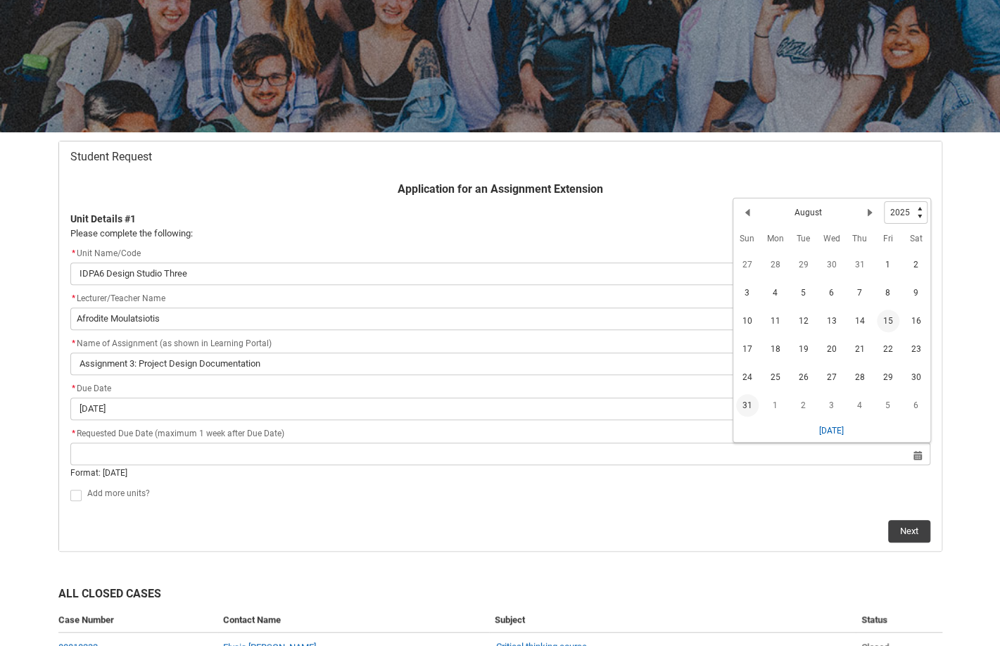
click at [756, 408] on span "31" at bounding box center [747, 405] width 23 height 23
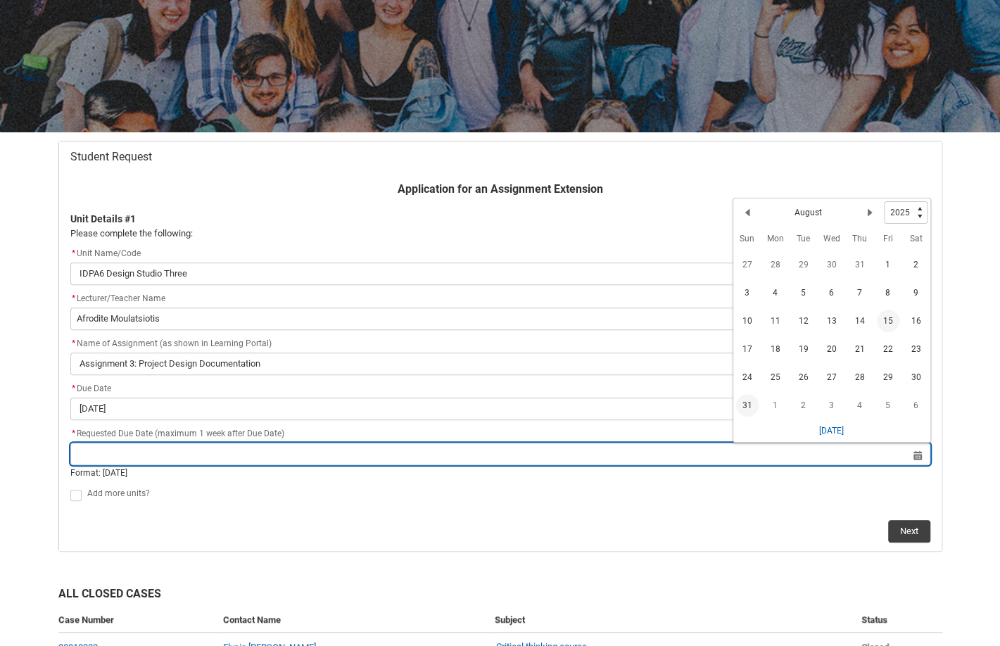
type lightning-datepicker "[DATE]"
type lightning-input "[DATE]"
type input "[DATE]"
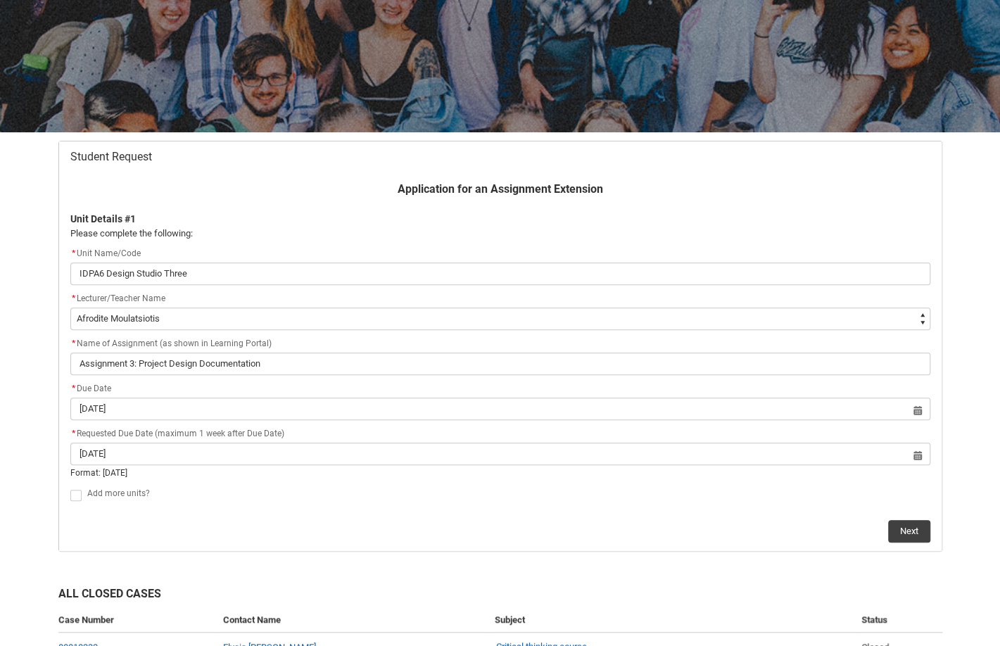
click at [73, 492] on span "Redu_Student_Request flow" at bounding box center [75, 495] width 11 height 11
click at [70, 488] on input "Redu_Student_Request flow" at bounding box center [70, 487] width 1 height 1
type lightning-input "true"
checkbox input "true"
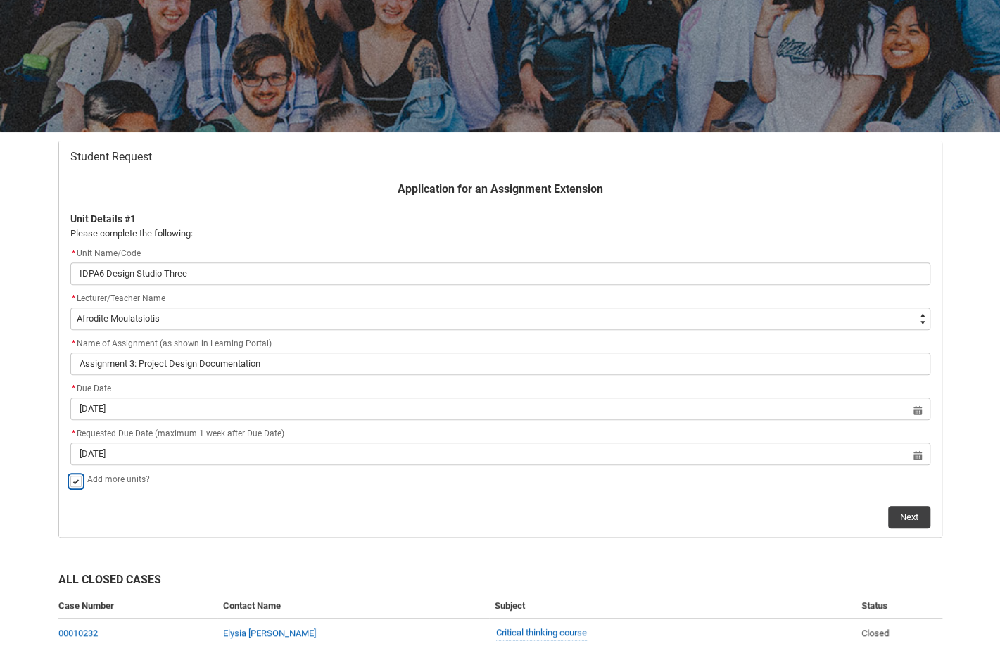
scroll to position [255, 0]
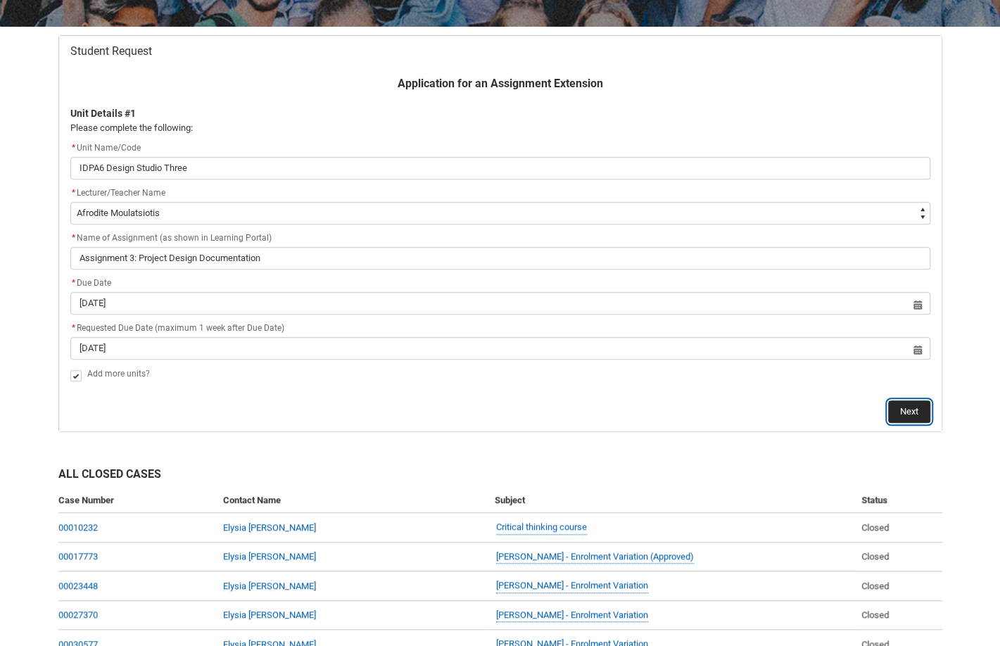
click at [909, 417] on button "Next" at bounding box center [910, 412] width 42 height 23
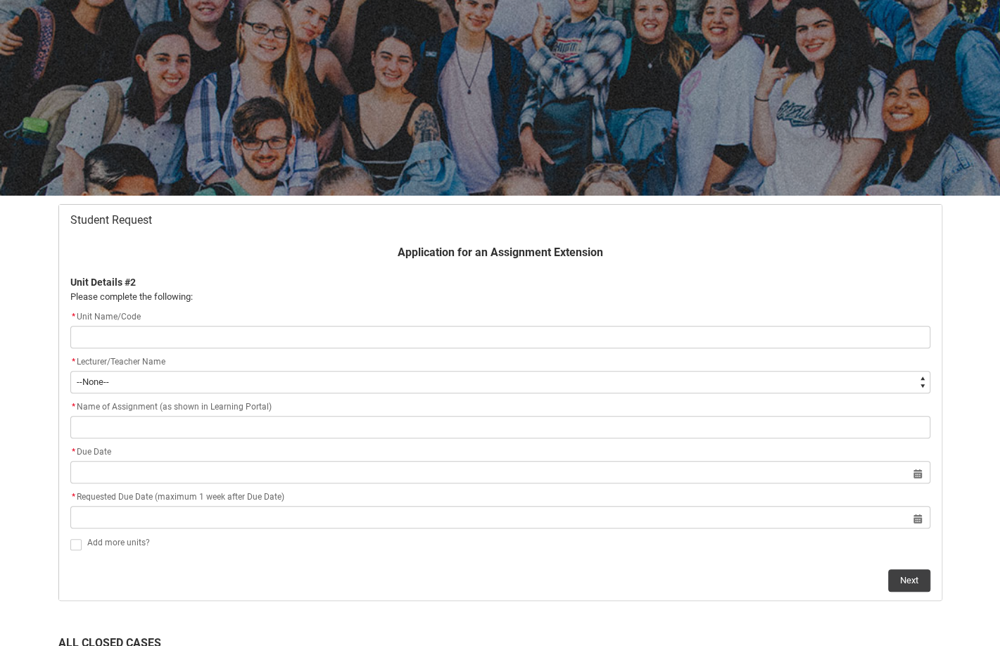
scroll to position [149, 0]
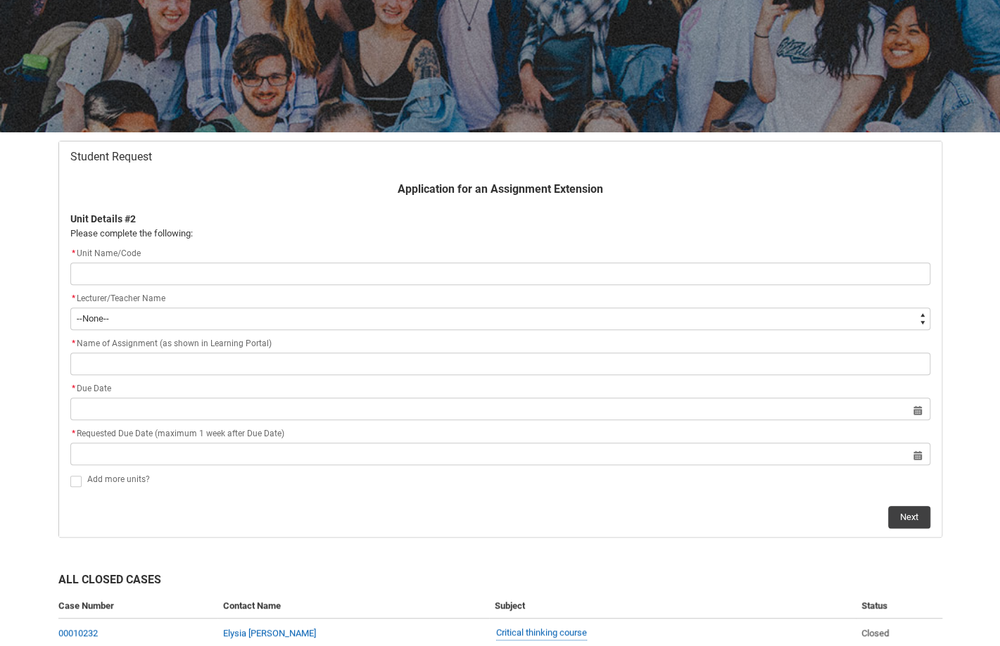
click at [363, 263] on input "Redu_Student_Request flow" at bounding box center [500, 274] width 860 height 23
type lightning-primitive-input-simple "I"
type input "I"
type lightning-primitive-input-simple "ID"
type input "ID"
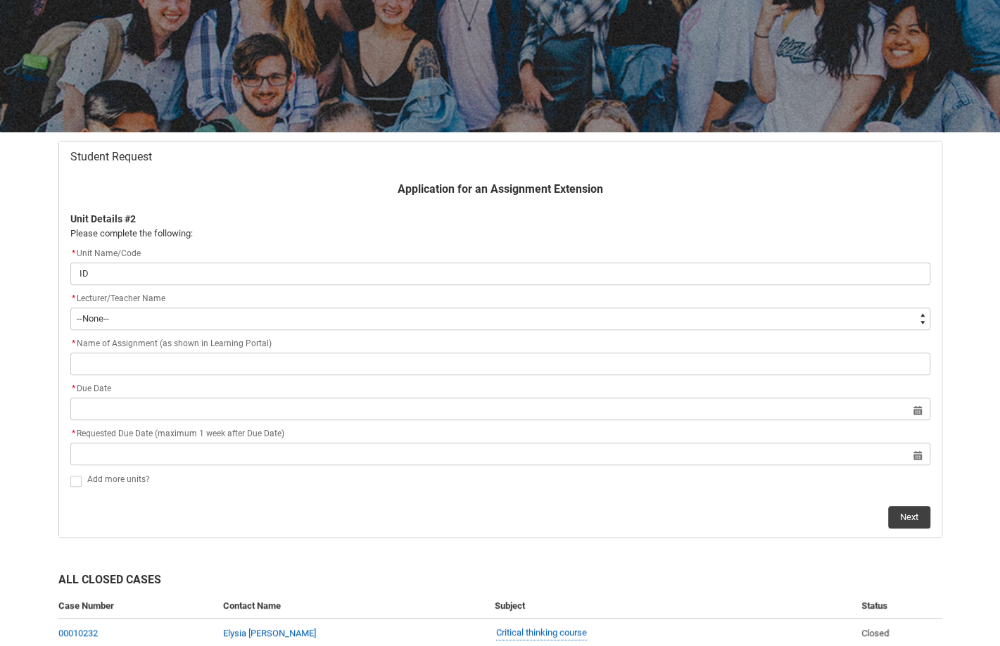
type lightning-primitive-input-simple "IDD"
type input "IDD"
type lightning-primitive-input-simple "IDDT"
type input "IDDT"
type lightning-primitive-input-simple "IDDT5"
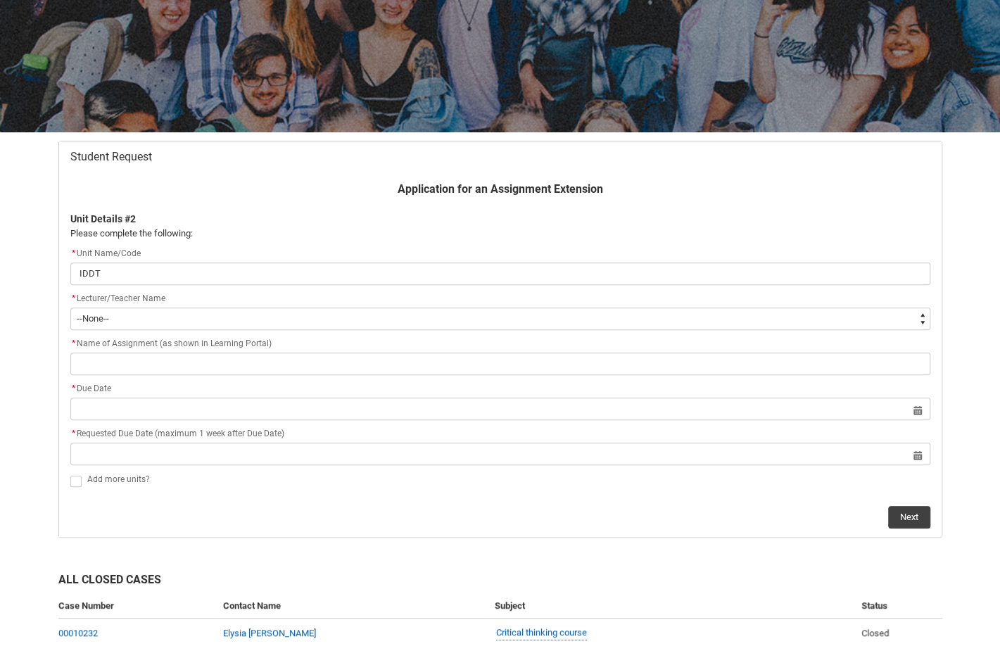
type input "IDDT5"
type lightning-primitive-input-simple "IDDT5"
type input "IDDT5"
type lightning-primitive-input-simple "IDDT5 z"
type input "IDDT5 z"
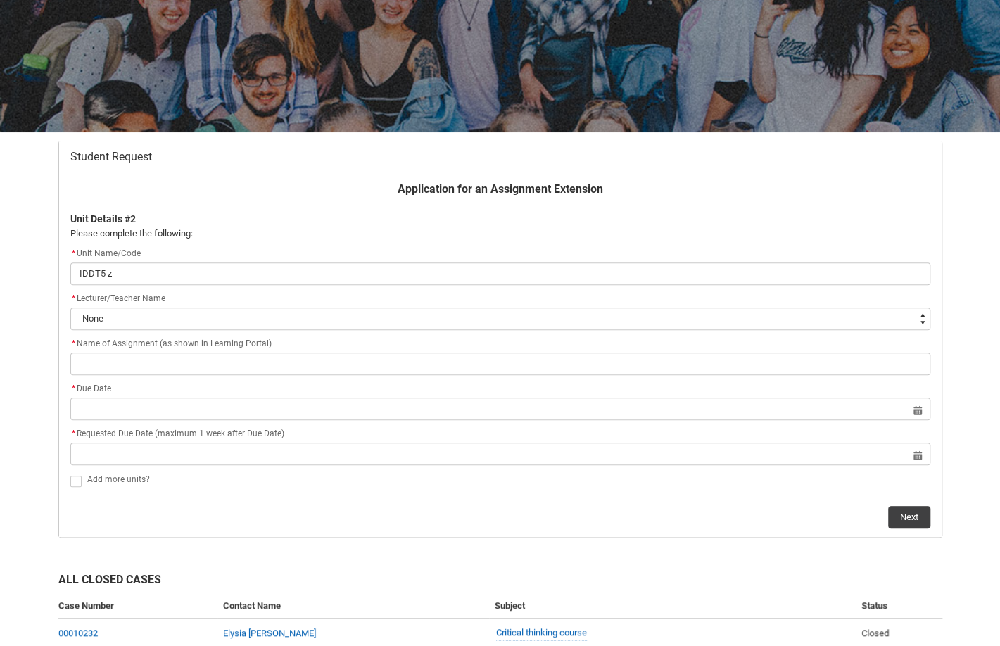
type lightning-primitive-input-simple "IDDT5 zd"
type input "IDDT5 zd"
type lightning-primitive-input-simple "IDDT5 z"
type input "IDDT5 z"
type lightning-primitive-input-simple "IDDT5 z="
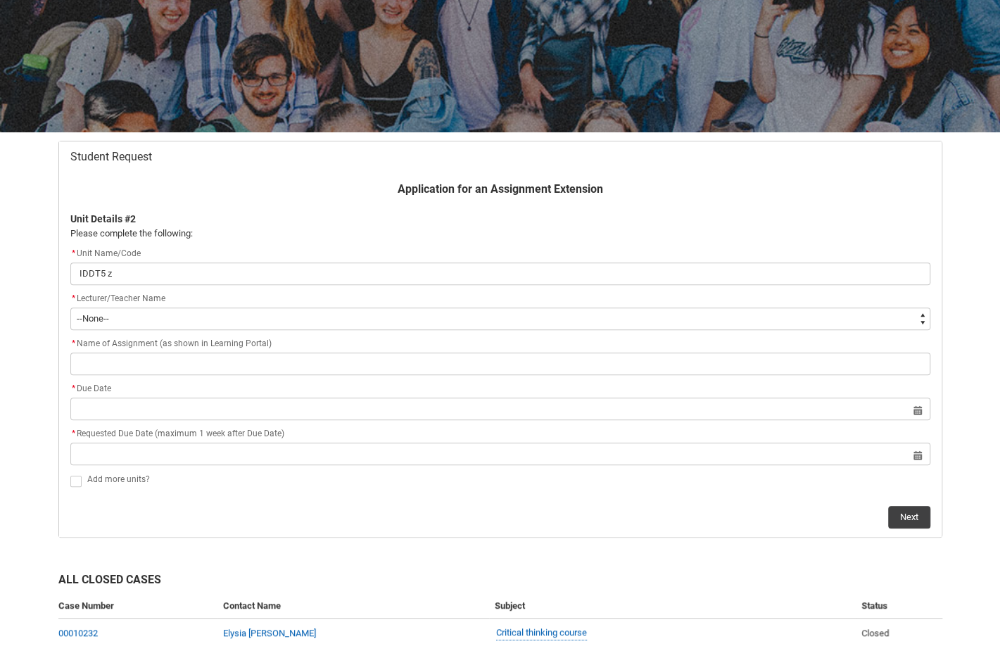
type input "IDDT5 z="
type lightning-primitive-input-simple "IDDT5 z"
type input "IDDT5 z"
type lightning-primitive-input-simple "IDDT5"
type input "IDDT5"
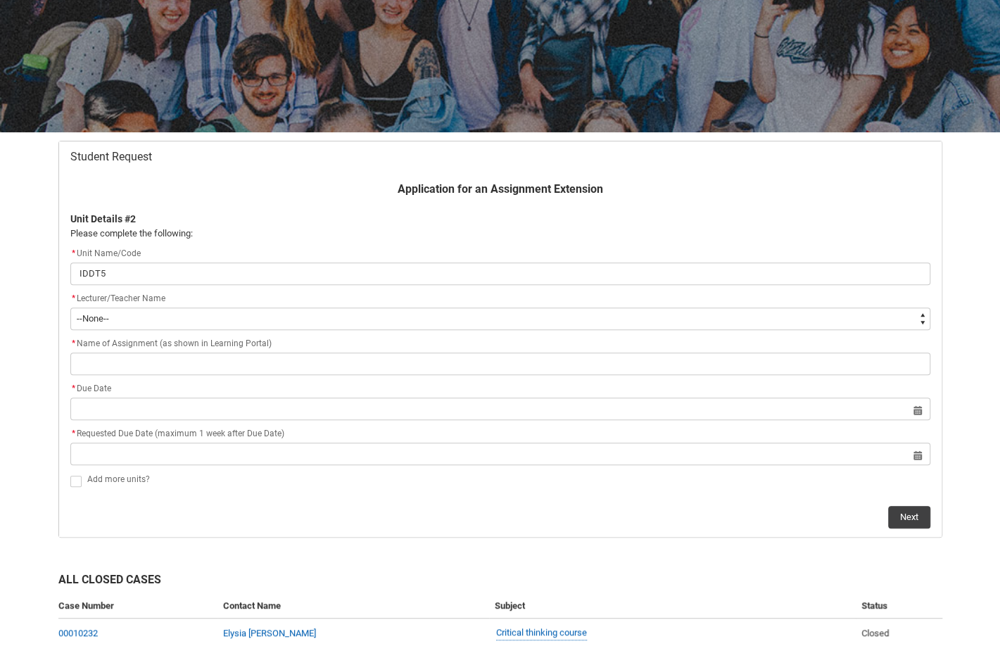
type lightning-primitive-input-simple "IDDT5 D"
type input "IDDT5 D"
type lightning-primitive-input-simple "IDDT5 De"
type input "IDDT5 De"
type lightning-primitive-input-simple "IDDT5 Des"
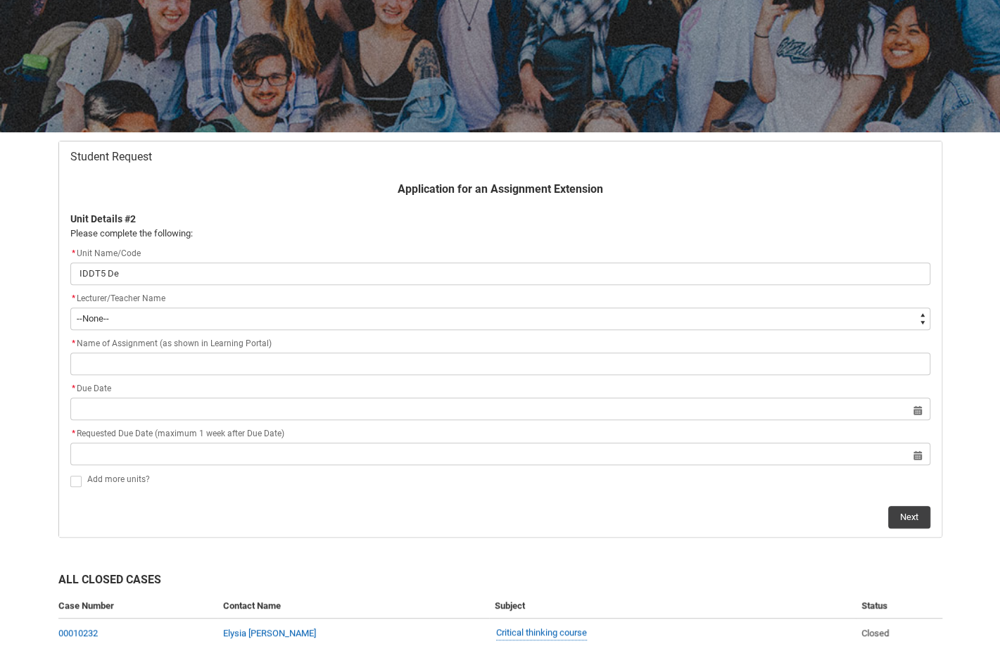
type input "IDDT5 Des"
type lightning-primitive-input-simple "IDDT5 Desi"
type input "IDDT5 Desi"
type lightning-primitive-input-simple "IDDT5 Desig"
type input "IDDT5 Desig"
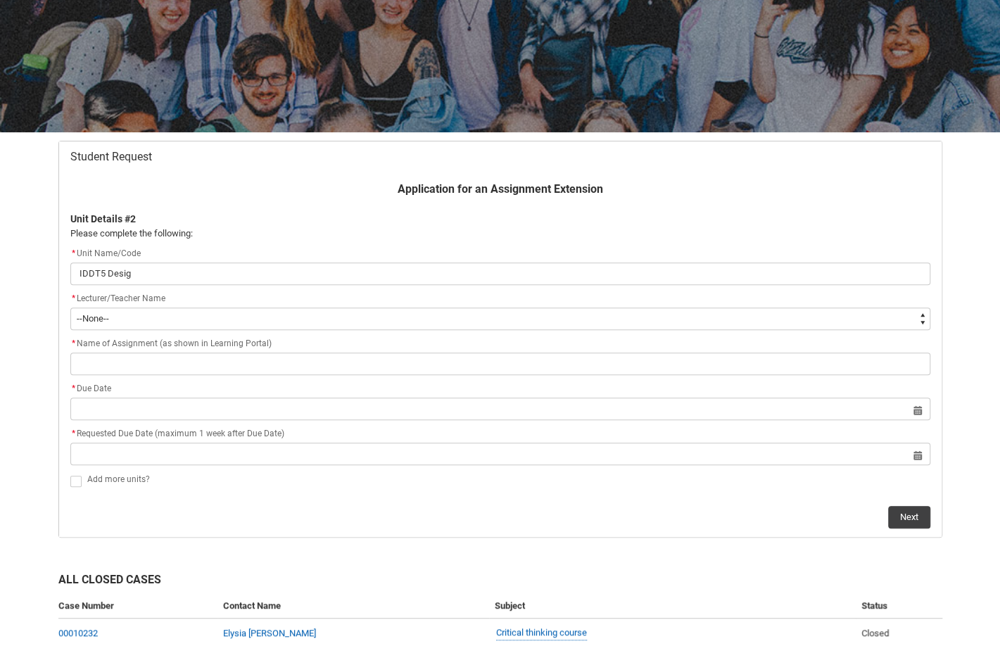
type lightning-primitive-input-simple "IDDT5 Design"
type input "IDDT5 Design"
type lightning-primitive-input-simple "IDDT5 Design"
type input "IDDT5 Design"
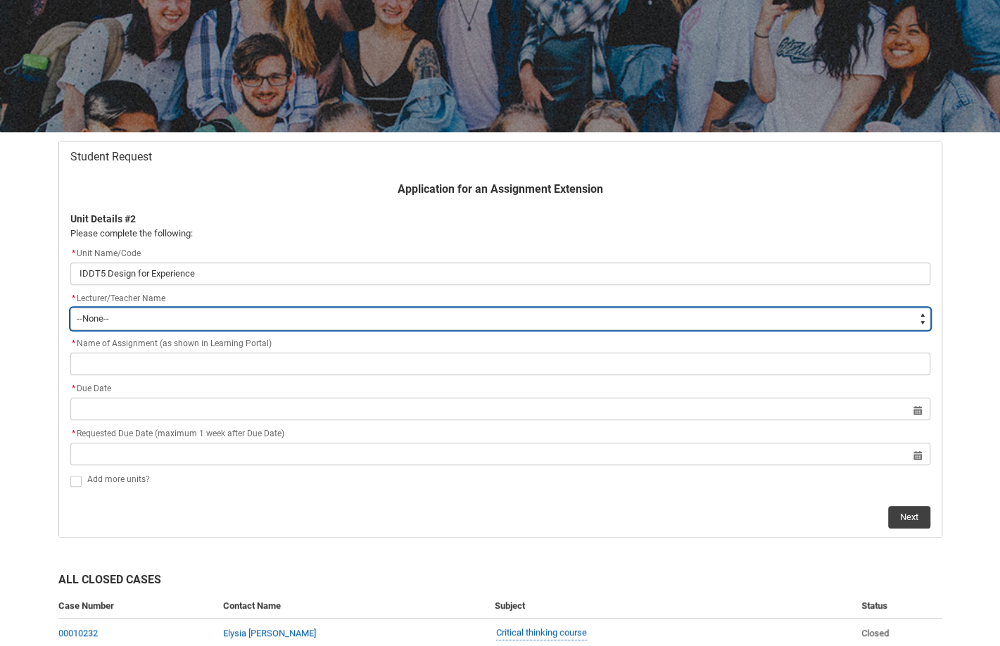
click at [312, 314] on select "--None-- [PERSON_NAME] [PERSON_NAME] [PERSON_NAME] [PERSON_NAME] [PERSON_NAME] …" at bounding box center [500, 319] width 860 height 23
click at [70, 308] on select "--None-- [PERSON_NAME] [PERSON_NAME] [PERSON_NAME] [PERSON_NAME] [PERSON_NAME] …" at bounding box center [500, 319] width 860 height 23
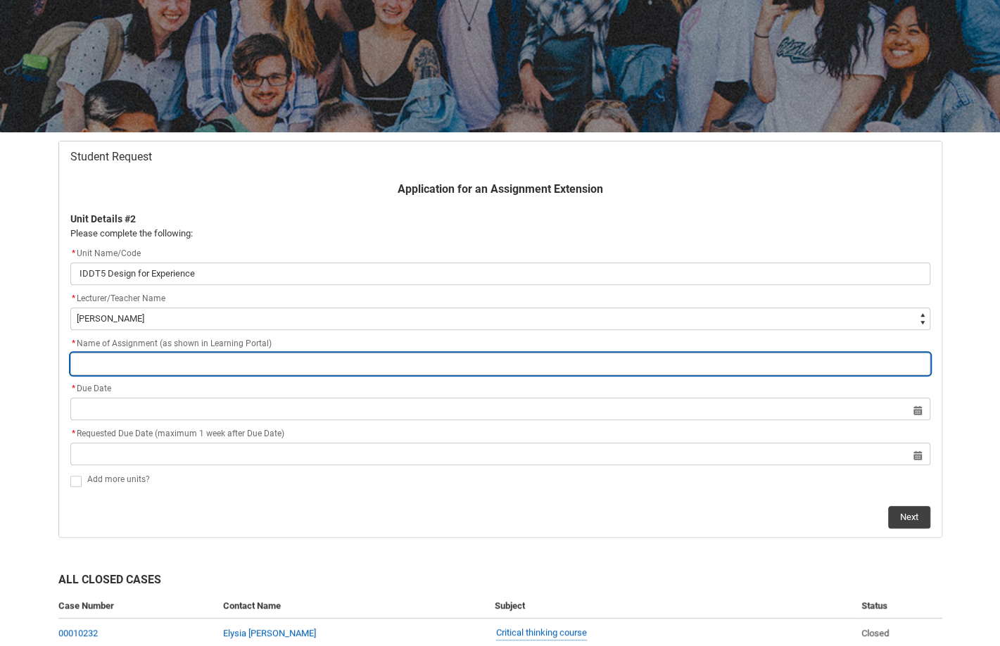
click at [125, 370] on input "Redu_Student_Request flow" at bounding box center [500, 364] width 860 height 23
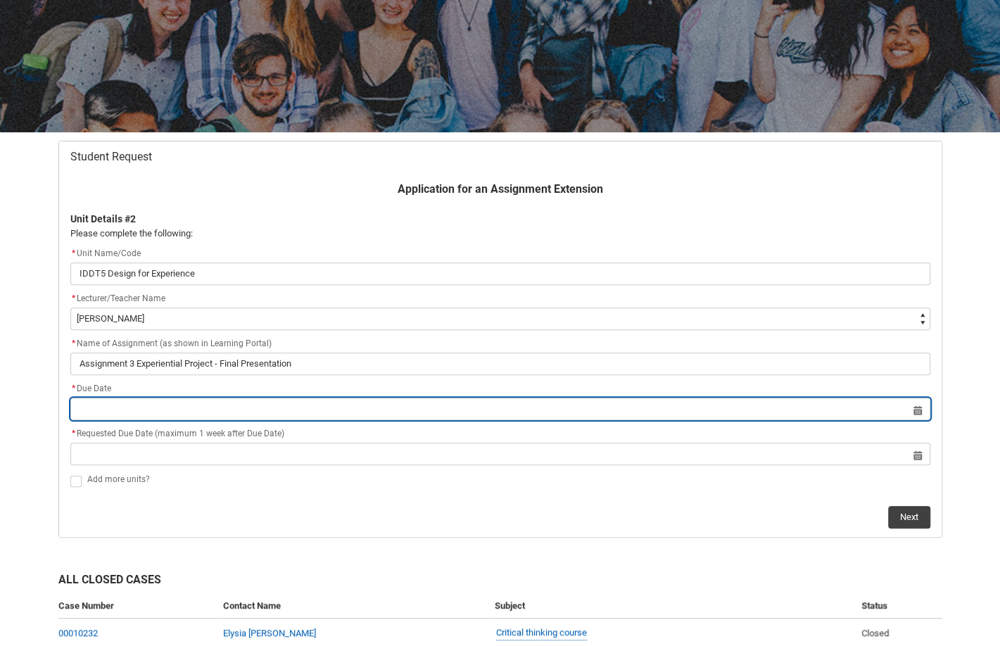
click at [120, 416] on input "Redu_Student_Request flow" at bounding box center [500, 409] width 860 height 23
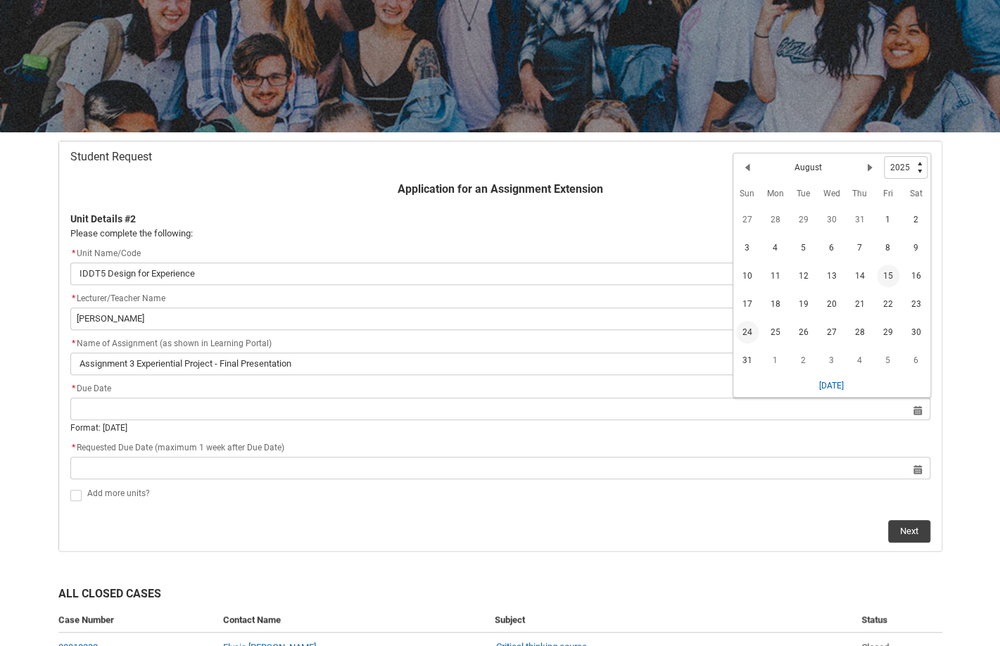
click at [749, 339] on span "24" at bounding box center [747, 332] width 23 height 23
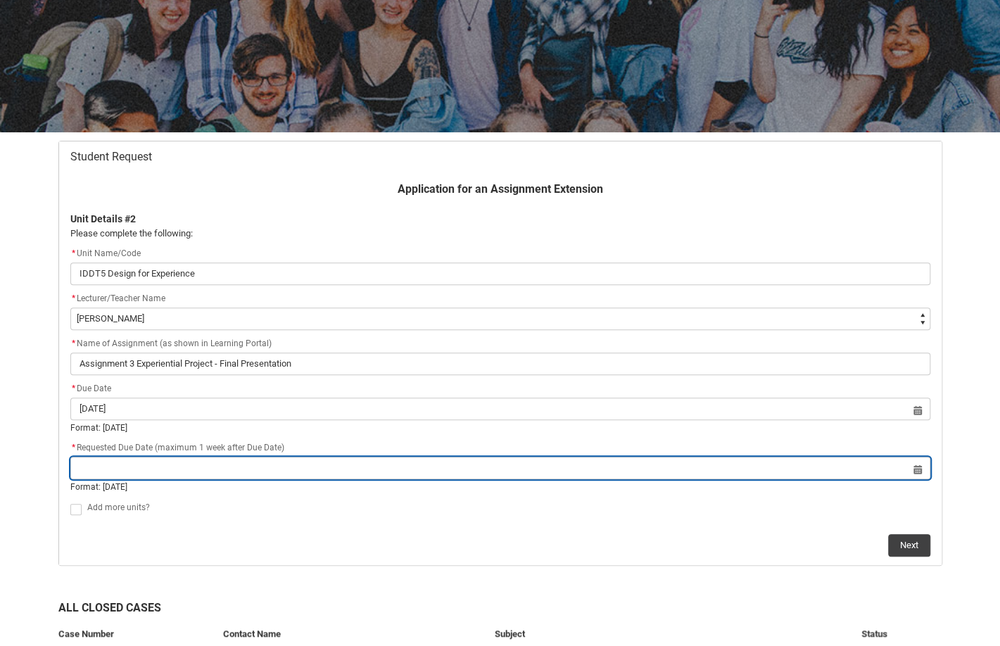
click at [720, 464] on input "Redu_Student_Request flow" at bounding box center [500, 468] width 860 height 23
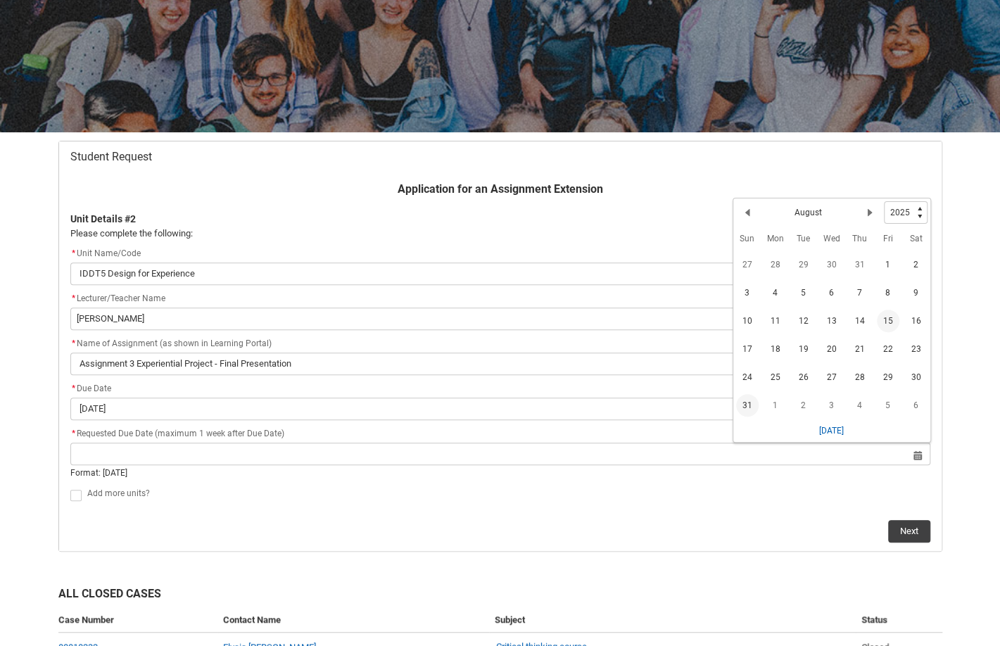
click at [741, 396] on span "31" at bounding box center [747, 405] width 23 height 23
click at [70, 500] on span "Redu_Student_Request flow" at bounding box center [75, 495] width 11 height 11
click at [70, 488] on input "Redu_Student_Request flow" at bounding box center [70, 487] width 1 height 1
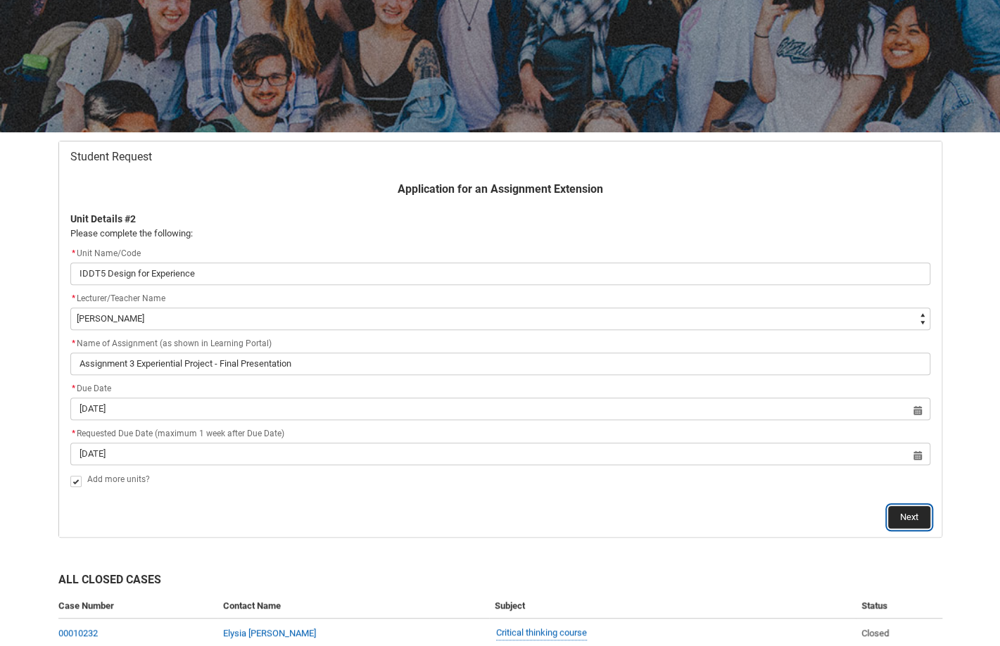
click at [912, 512] on button "Next" at bounding box center [910, 517] width 42 height 23
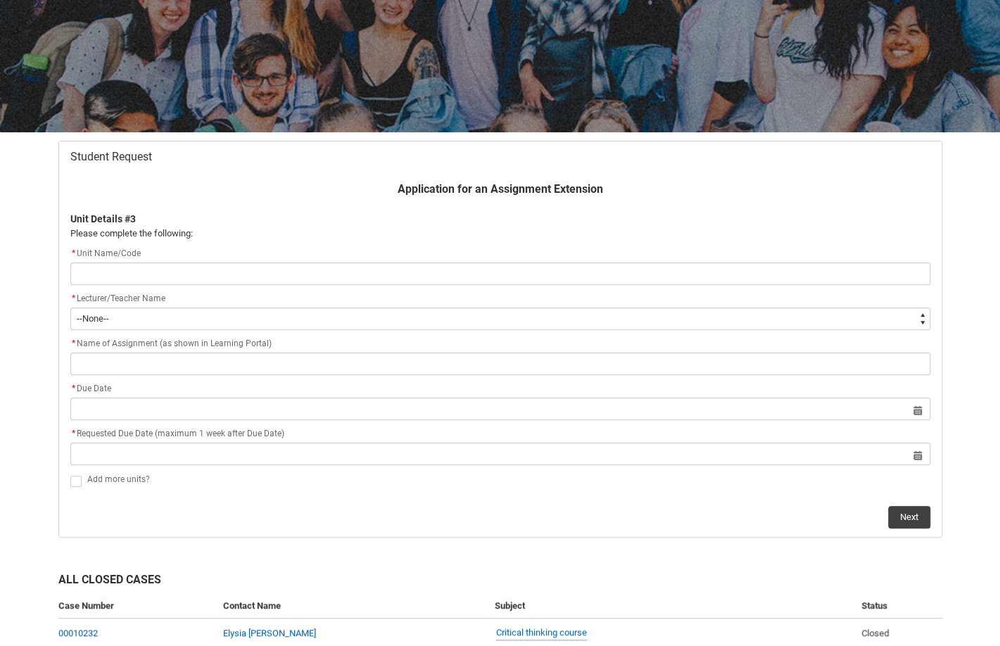
click at [297, 281] on input "Redu_Student_Request flow" at bounding box center [500, 274] width 860 height 23
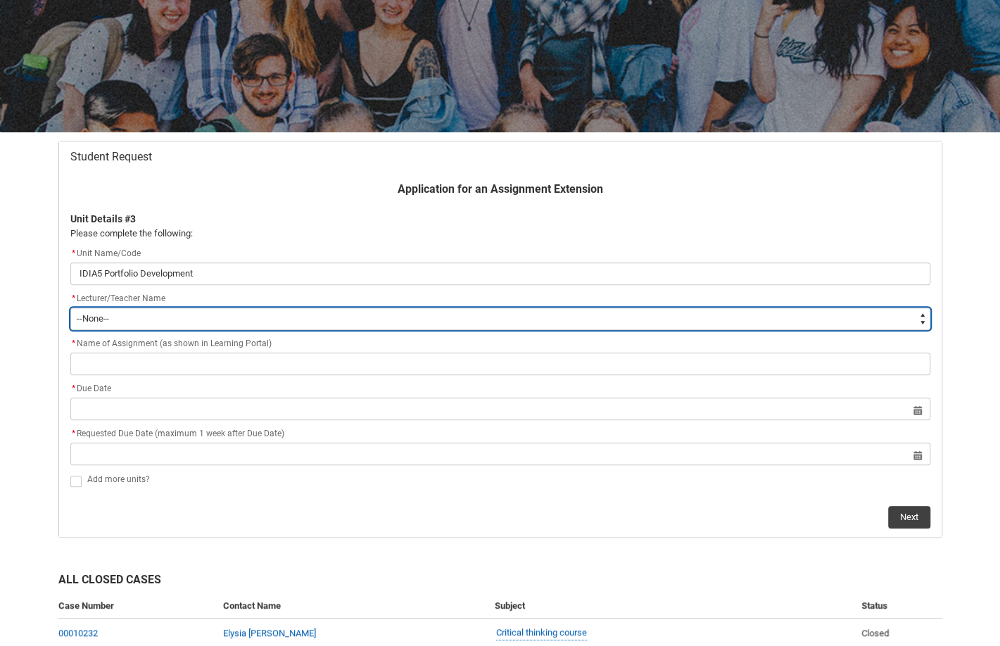
click at [503, 308] on select "--None-- [PERSON_NAME] [PERSON_NAME] [PERSON_NAME] [PERSON_NAME] [PERSON_NAME] …" at bounding box center [500, 319] width 860 height 23
click at [70, 308] on select "--None-- [PERSON_NAME] [PERSON_NAME] [PERSON_NAME] [PERSON_NAME] [PERSON_NAME] …" at bounding box center [500, 319] width 860 height 23
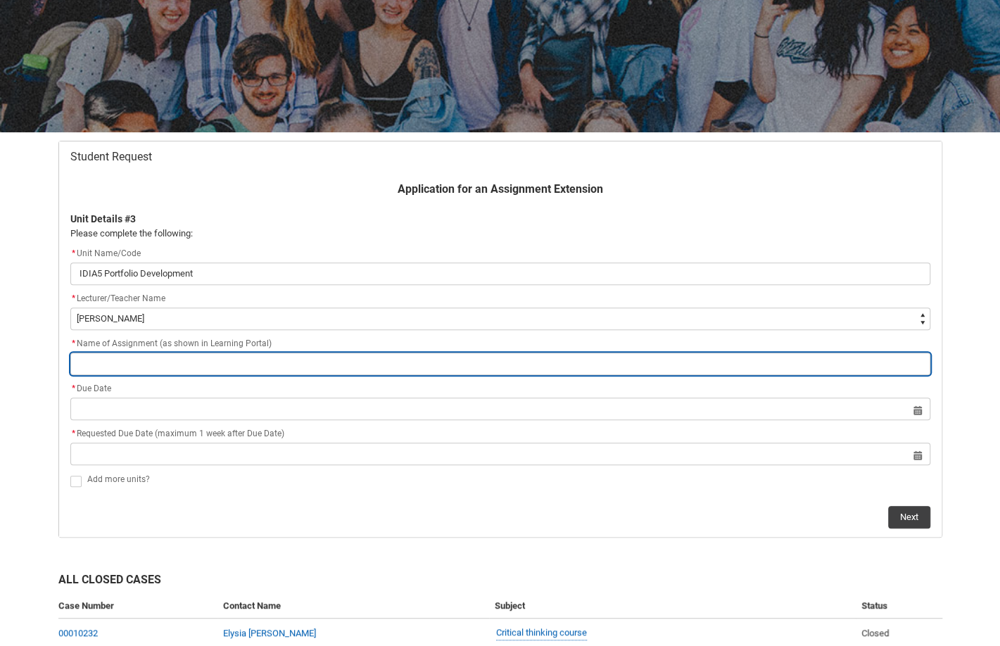
click at [122, 365] on input "Redu_Student_Request flow" at bounding box center [500, 364] width 860 height 23
click at [122, 365] on input "Ass" at bounding box center [500, 364] width 860 height 23
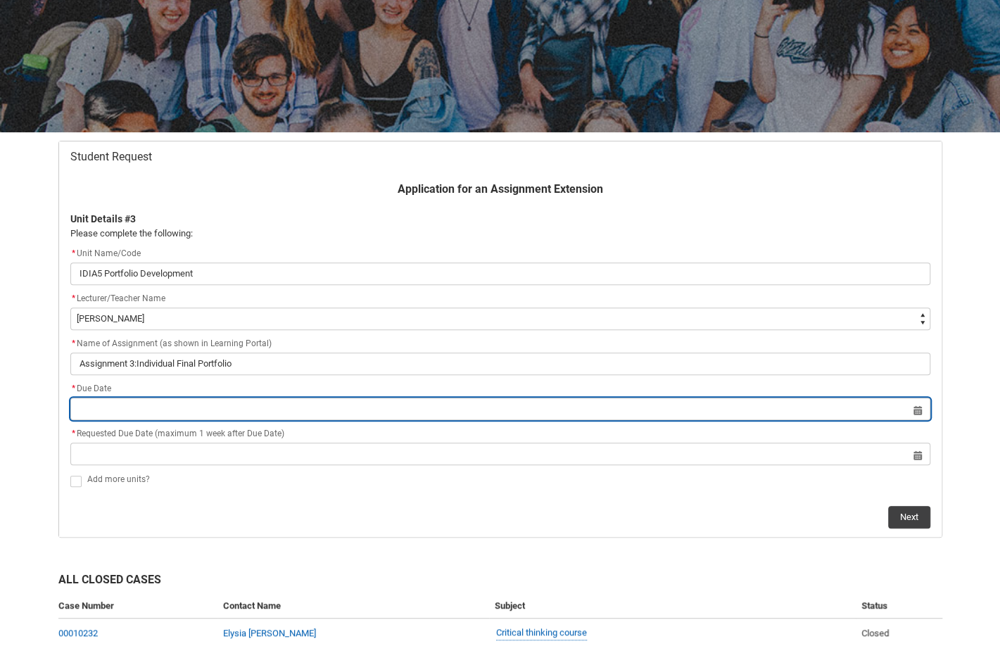
click at [92, 411] on input "Redu_Student_Request flow" at bounding box center [500, 409] width 860 height 23
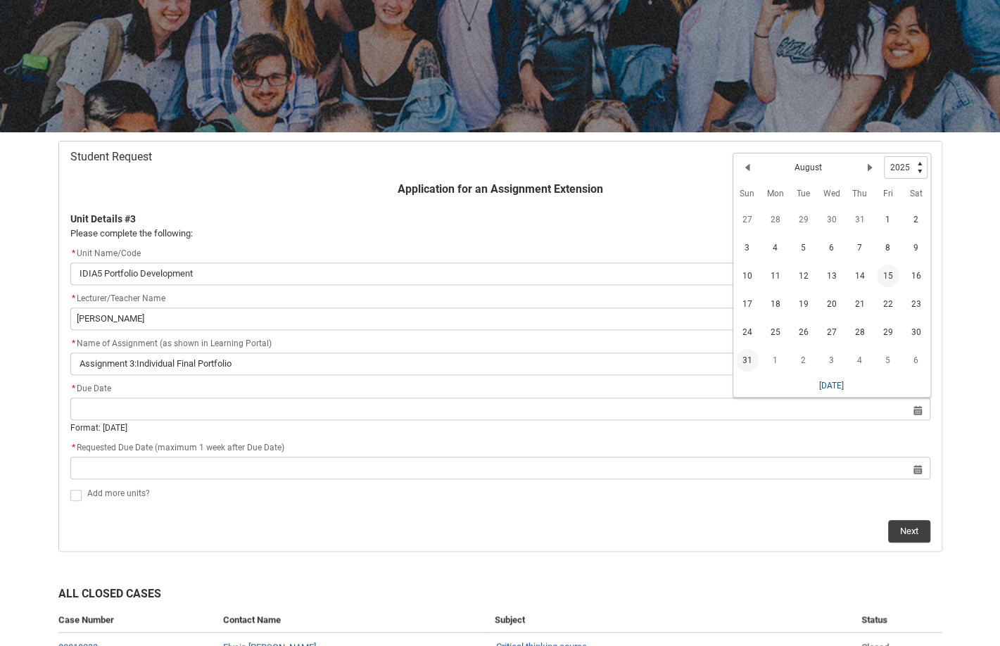
click at [745, 356] on span "31" at bounding box center [747, 360] width 23 height 23
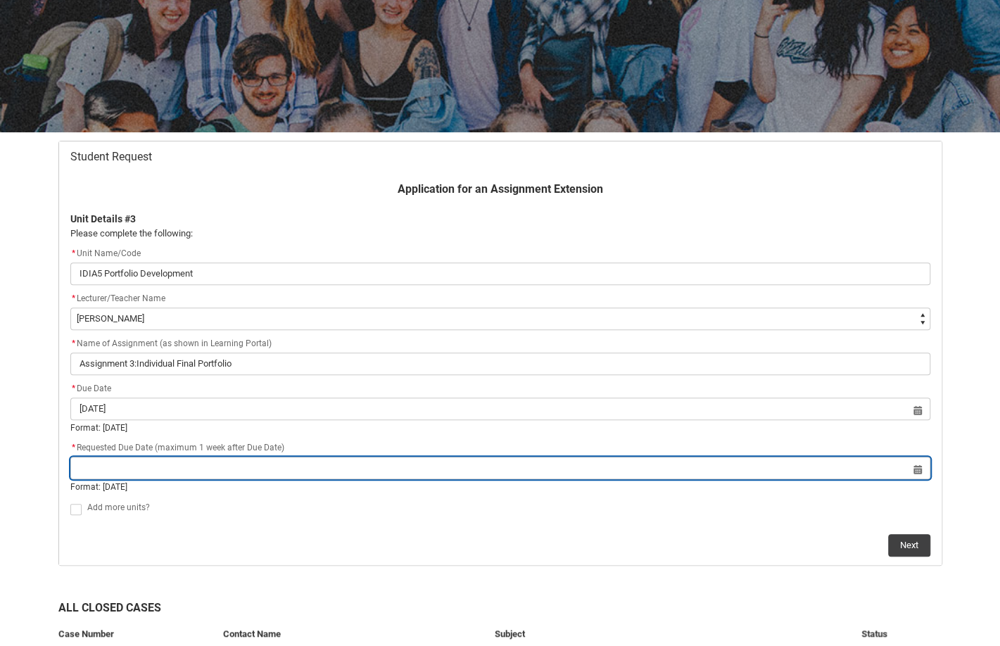
click at [463, 467] on input "Redu_Student_Request flow" at bounding box center [500, 468] width 860 height 23
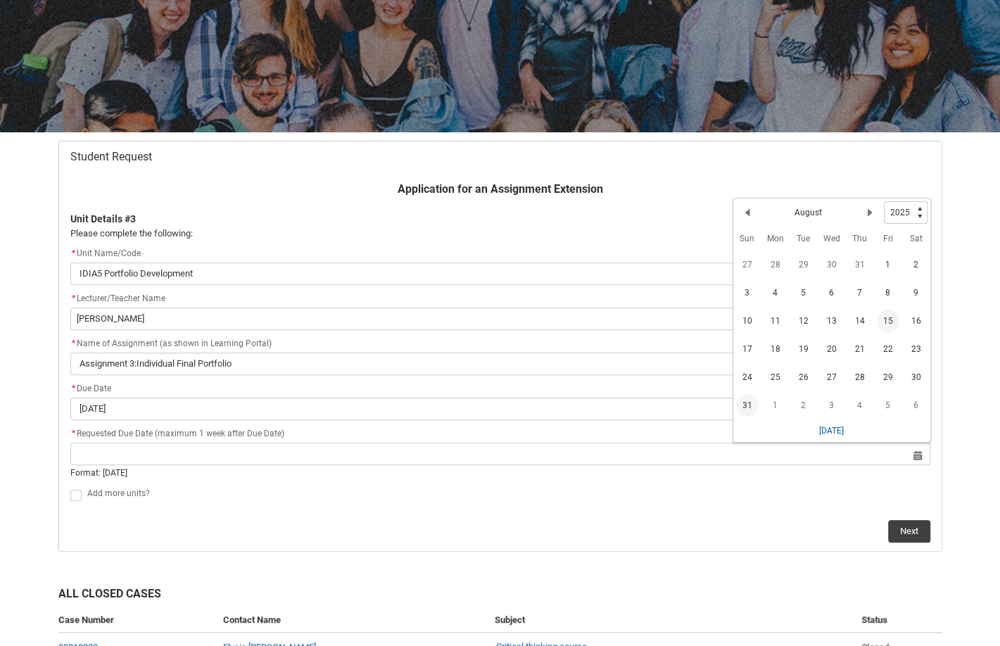
click at [752, 406] on span "31" at bounding box center [747, 405] width 23 height 23
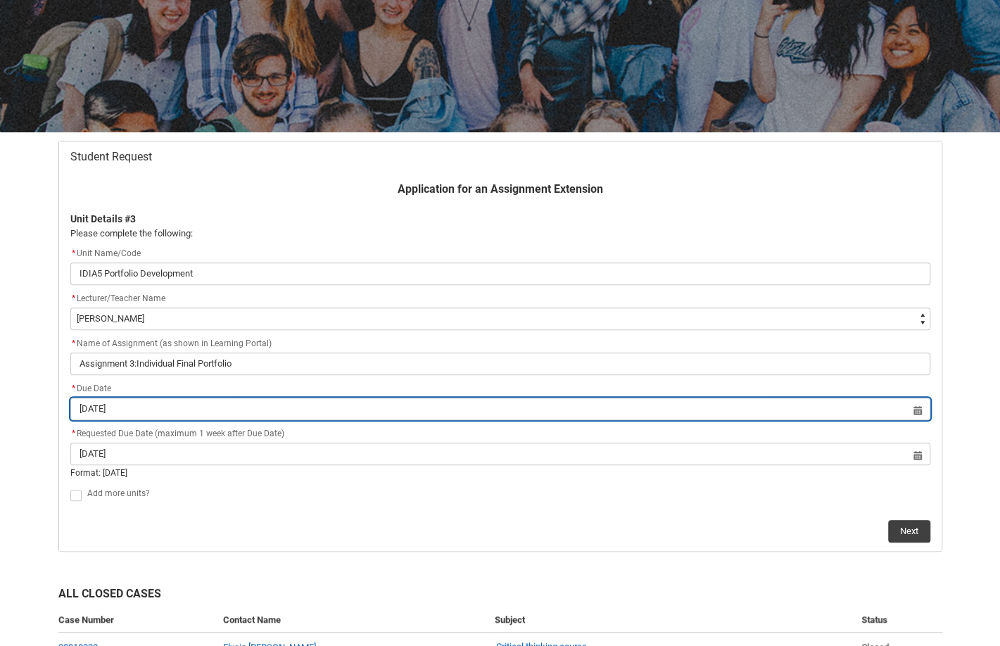
click at [575, 402] on input "[DATE]" at bounding box center [500, 409] width 860 height 23
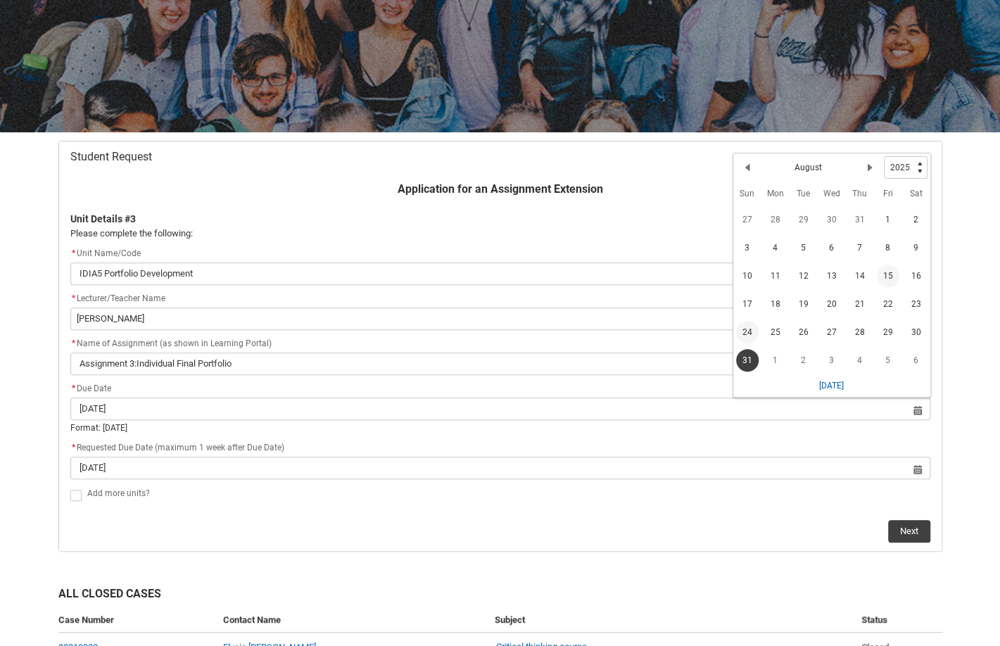
click at [748, 339] on span "24" at bounding box center [747, 332] width 23 height 23
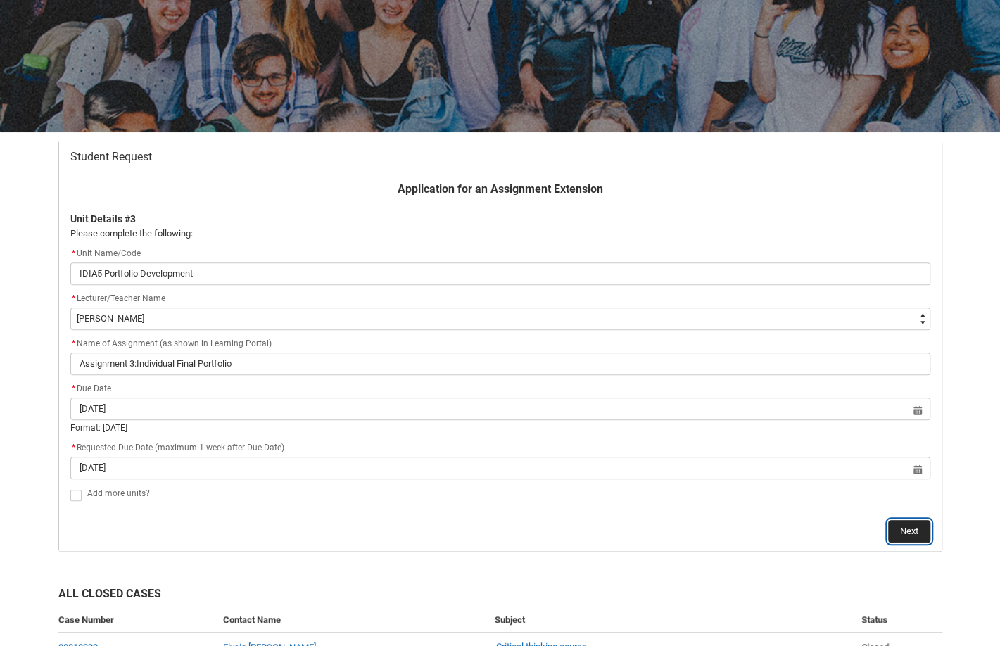
click at [908, 537] on button "Next" at bounding box center [910, 531] width 42 height 23
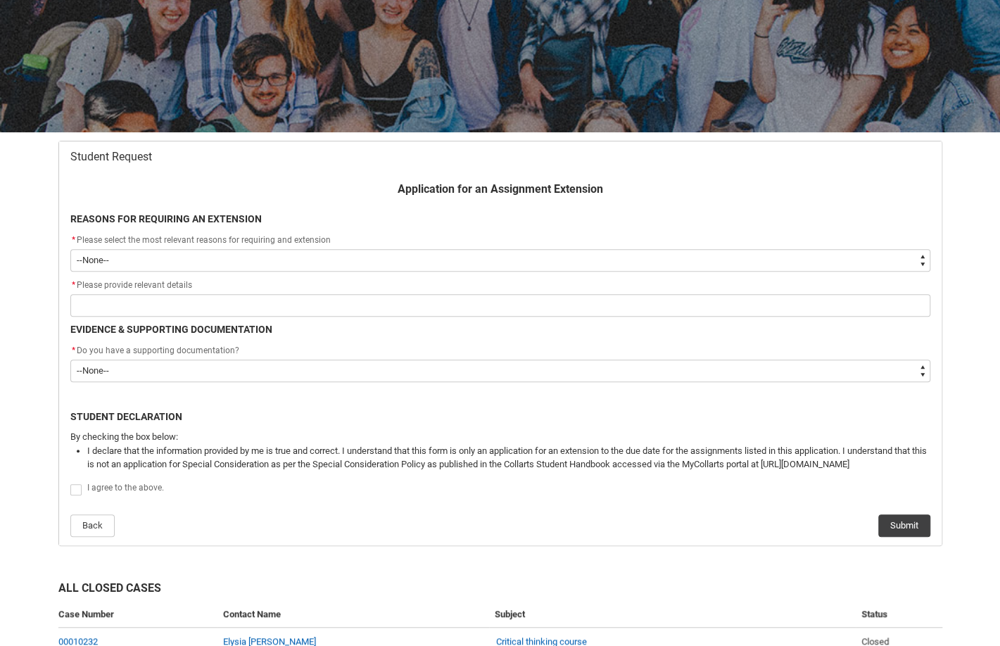
click at [545, 265] on select "--None-- Medical Reasons Work obligations Family obligations Academic Difficult…" at bounding box center [500, 260] width 860 height 23
click at [70, 249] on select "--None-- Medical Reasons Work obligations Family obligations Academic Difficult…" at bounding box center [500, 260] width 860 height 23
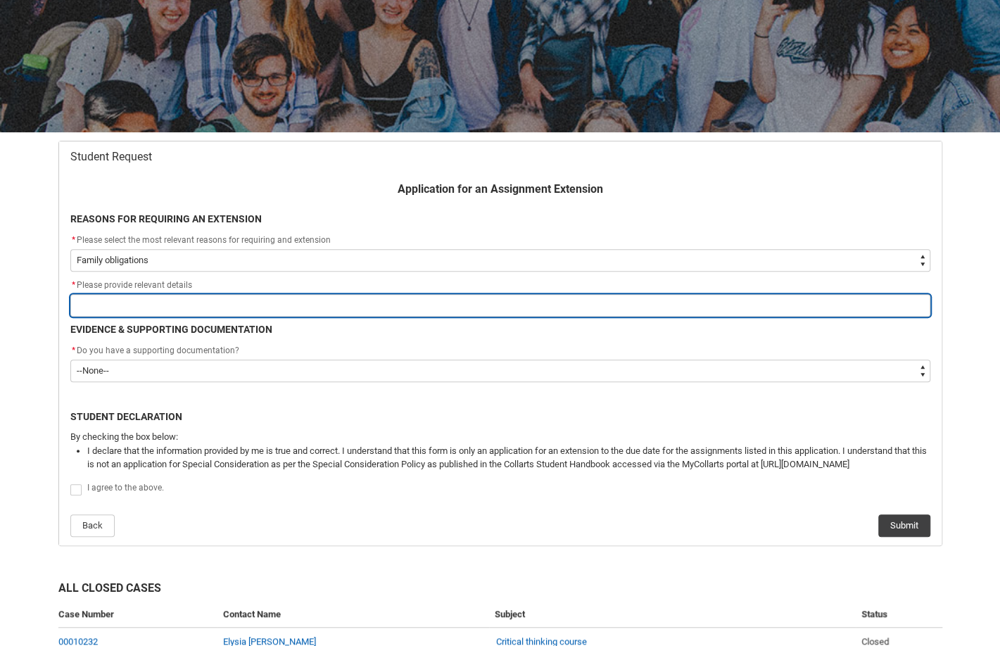
click at [460, 303] on input "Redu_Student_Request flow" at bounding box center [500, 305] width 860 height 23
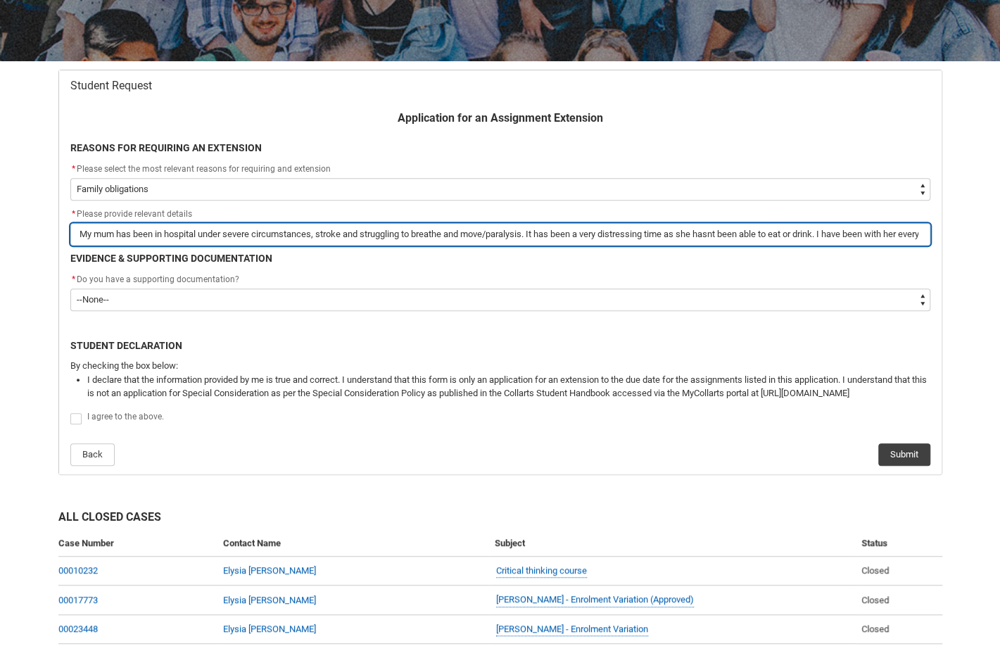
scroll to position [213, 0]
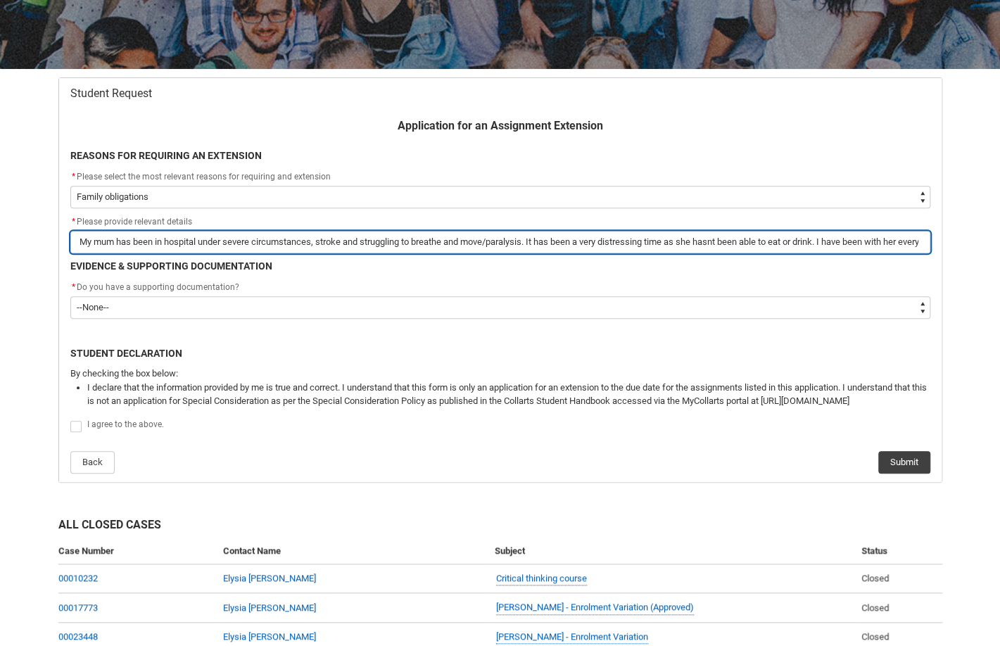
click at [614, 241] on input "My mum has been in hospital under severe circumstances, stroke and struggling t…" at bounding box center [500, 242] width 860 height 23
click at [199, 246] on input "My mum has been in hospital under severe circumstances, stroke and struggling t…" at bounding box center [500, 242] width 860 height 23
drag, startPoint x: 203, startPoint y: 240, endPoint x: 166, endPoint y: 244, distance: 36.8
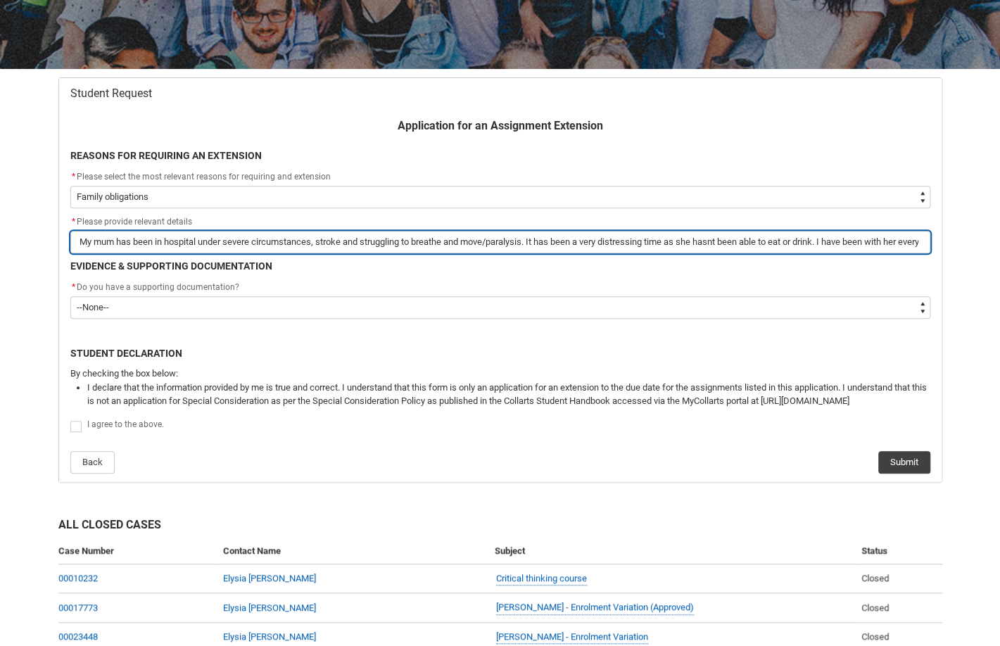
click at [166, 244] on input "My mum has been in hospital under severe circumstances, stroke and struggling t…" at bounding box center [500, 242] width 860 height 23
drag, startPoint x: 306, startPoint y: 241, endPoint x: 177, endPoint y: 246, distance: 128.2
click at [177, 246] on input "My mum has been in hospital under severe circumstances, stroke and struggling t…" at bounding box center [500, 242] width 860 height 23
drag, startPoint x: 489, startPoint y: 241, endPoint x: 467, endPoint y: 240, distance: 21.2
click at [467, 240] on input "My mum has been in hospital under severe circumstances unable to move/paralysis…" at bounding box center [500, 242] width 860 height 23
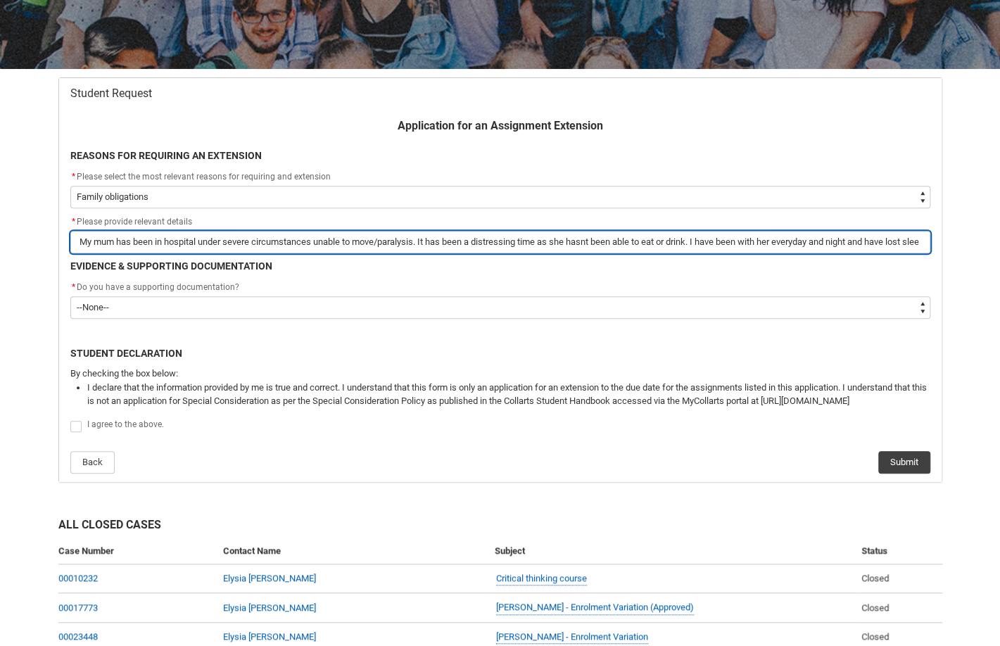
click at [542, 237] on input "My mum has been in hospital under severe circumstances unable to move/paralysis…" at bounding box center [500, 242] width 860 height 23
click at [548, 237] on input "My mum has been in hospital under severe circumstances unable to move/paralysis…" at bounding box center [500, 242] width 860 height 23
click at [841, 239] on input "My mum has been in hospital under severe circumstances unable to move/paralysis…" at bounding box center [500, 242] width 860 height 23
click at [860, 242] on input "My mum has been in hospital under severe circumstances unable to move/paralysis…" at bounding box center [500, 242] width 860 height 23
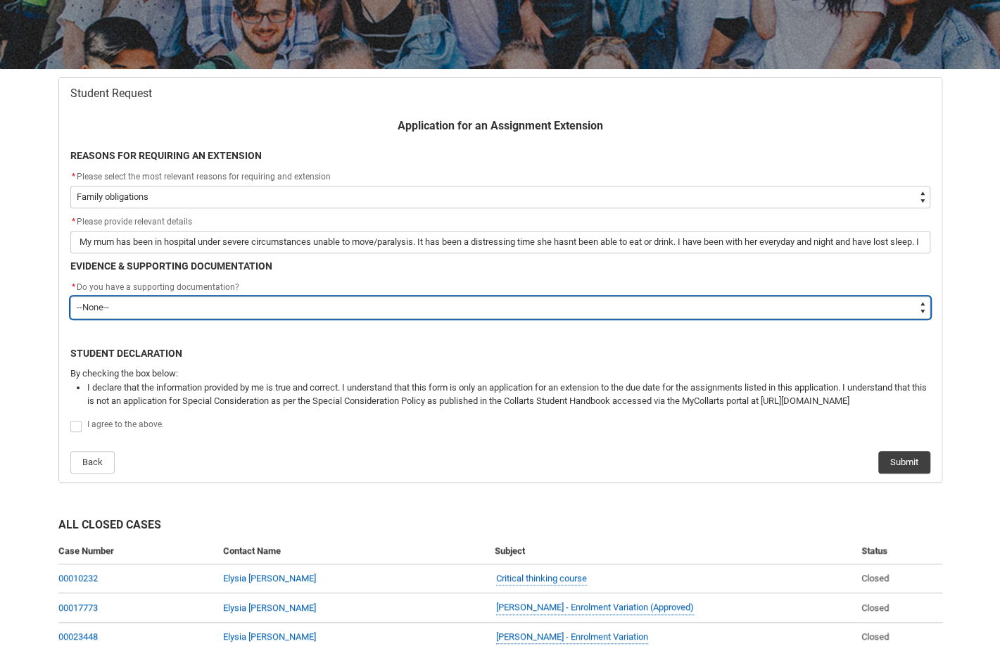
click at [587, 301] on select "--None-- Yes No" at bounding box center [500, 307] width 860 height 23
click at [70, 296] on select "--None-- Yes No" at bounding box center [500, 307] width 860 height 23
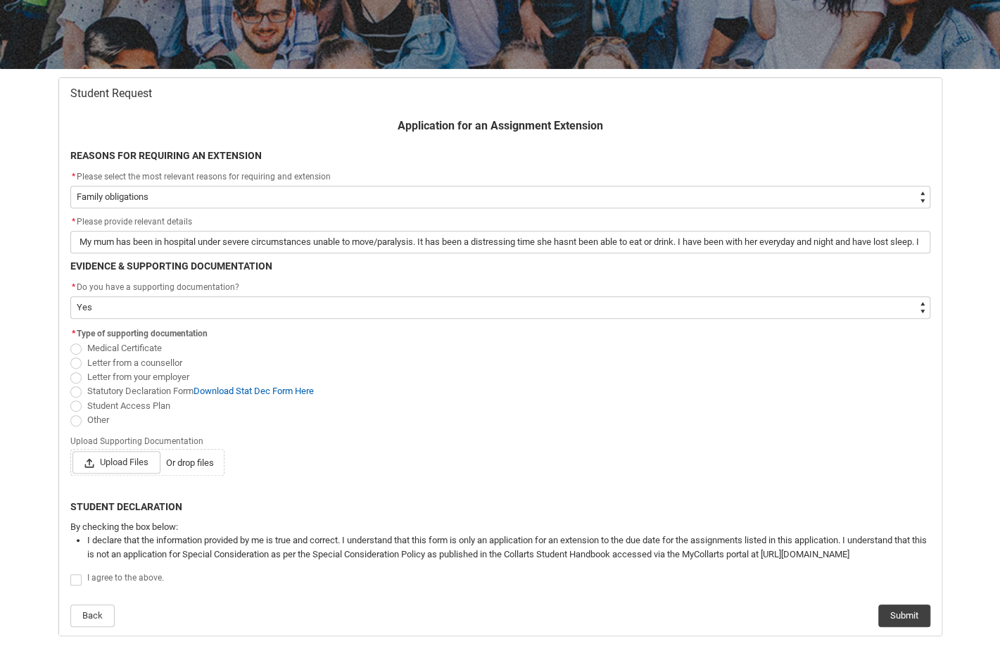
click at [80, 344] on label "Medical Certificate" at bounding box center [118, 348] width 97 height 11
click at [70, 341] on input "Medical Certificate" at bounding box center [70, 341] width 1 height 1
click at [135, 464] on span "Upload Files" at bounding box center [117, 462] width 88 height 23
click at [73, 451] on input "Upload Files Or drop files" at bounding box center [72, 451] width 1 height 1
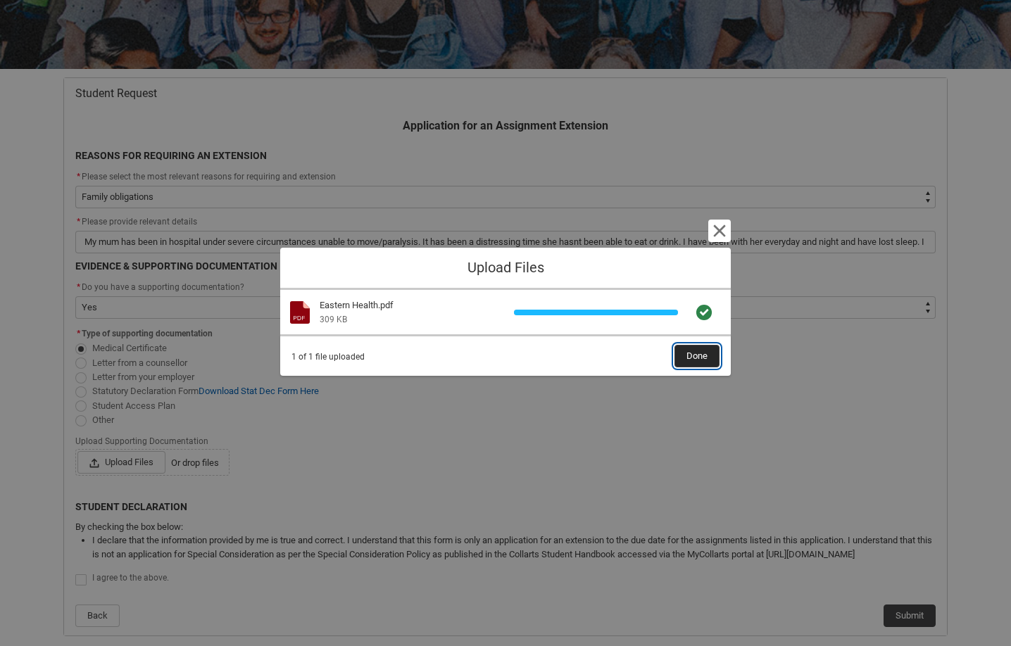
click at [688, 360] on span "Done" at bounding box center [696, 356] width 21 height 21
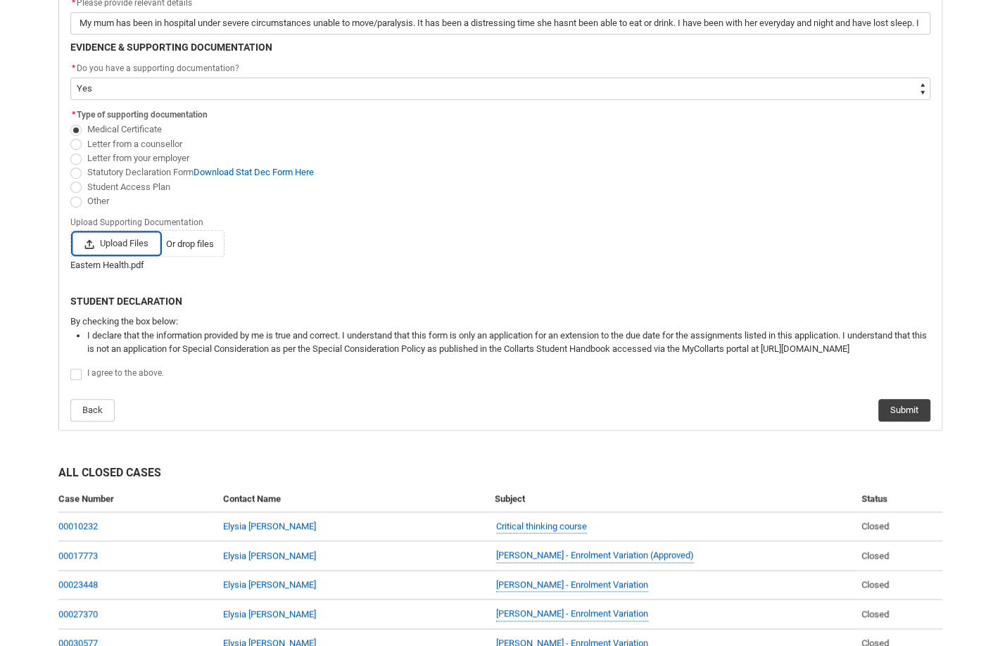
scroll to position [432, 0]
click at [79, 373] on span "Redu_Student_Request flow" at bounding box center [75, 373] width 11 height 11
click at [70, 367] on input "Redu_Student_Request flow" at bounding box center [70, 366] width 1 height 1
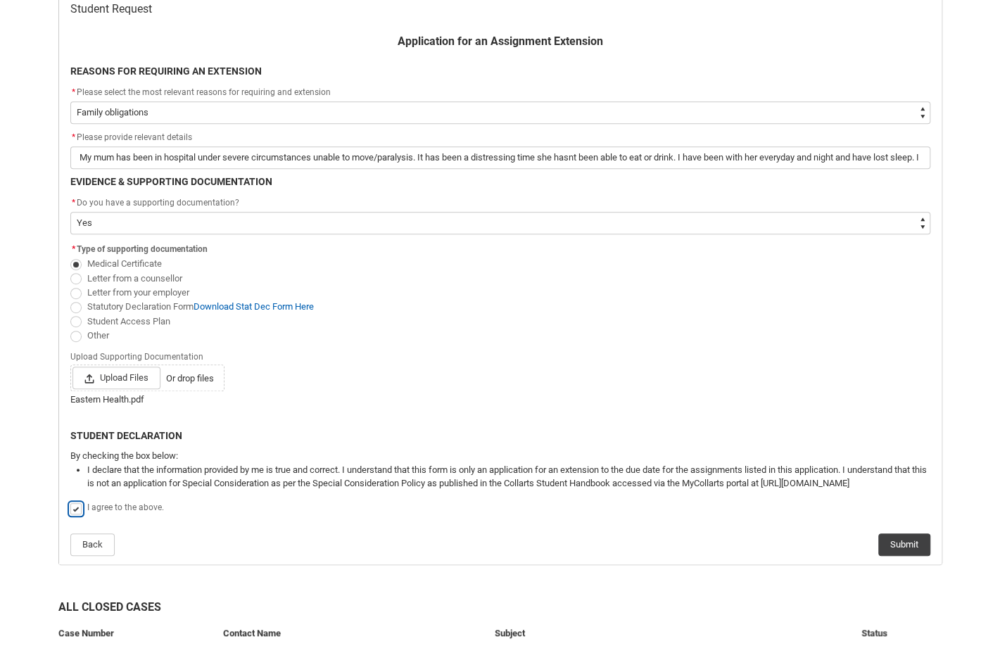
scroll to position [296, 0]
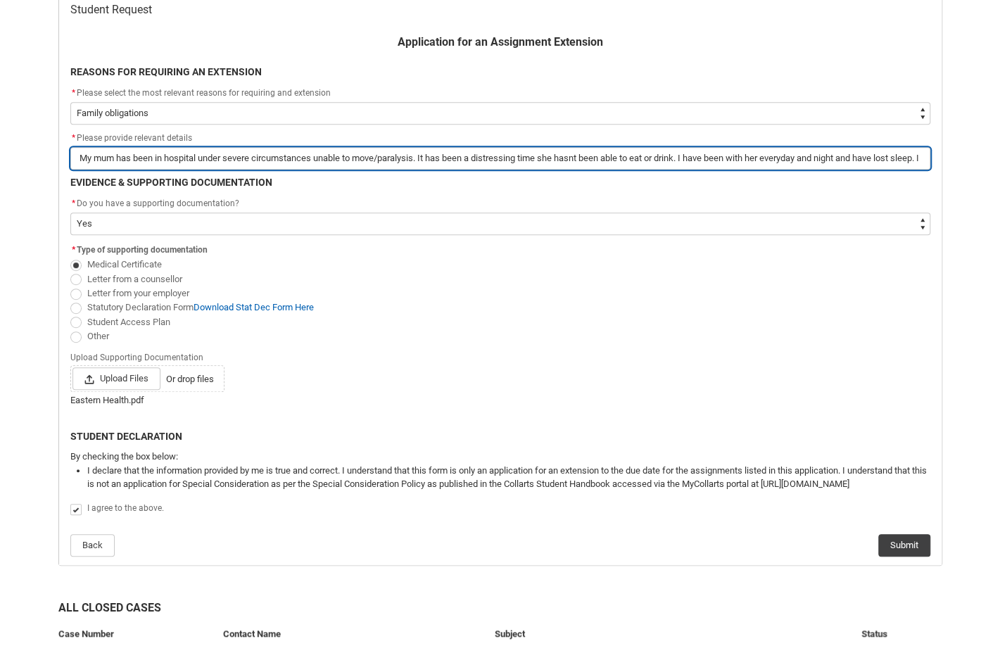
click at [477, 154] on input "My mum has been in hospital under severe circumstances unable to move/paralysis…" at bounding box center [500, 158] width 860 height 23
drag, startPoint x: 809, startPoint y: 158, endPoint x: 831, endPoint y: 161, distance: 22.8
click at [831, 161] on input "My mum has been in hospital under severe circumstances unable to move/paralysis…" at bounding box center [500, 158] width 860 height 23
click at [876, 162] on input "My mum has been in hospital under severe circumstances unable to move/paralysis…" at bounding box center [500, 158] width 860 height 23
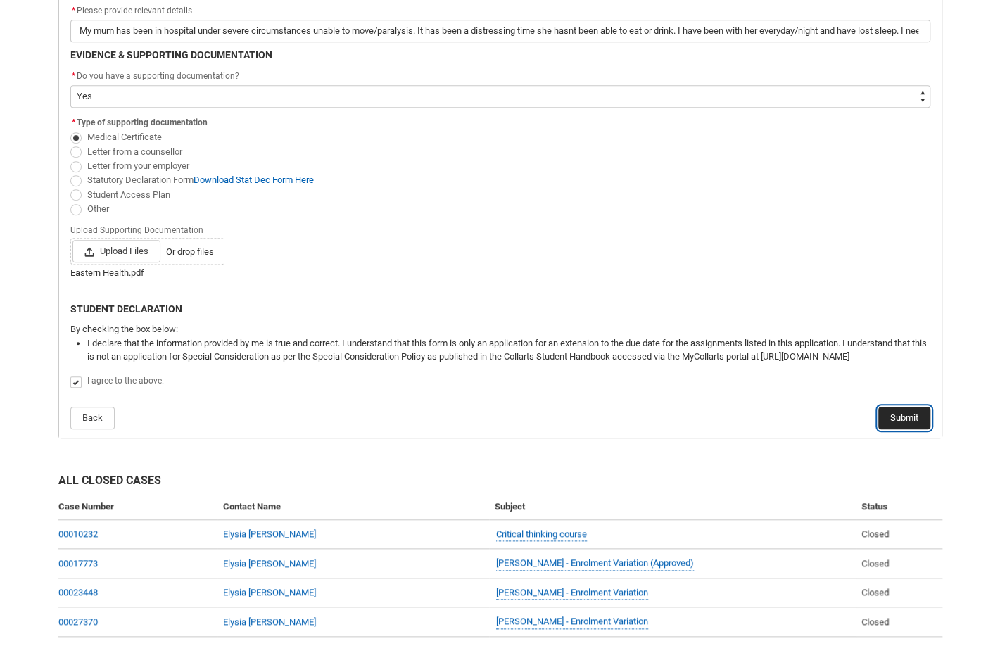
click at [917, 407] on button "Submit" at bounding box center [905, 418] width 52 height 23
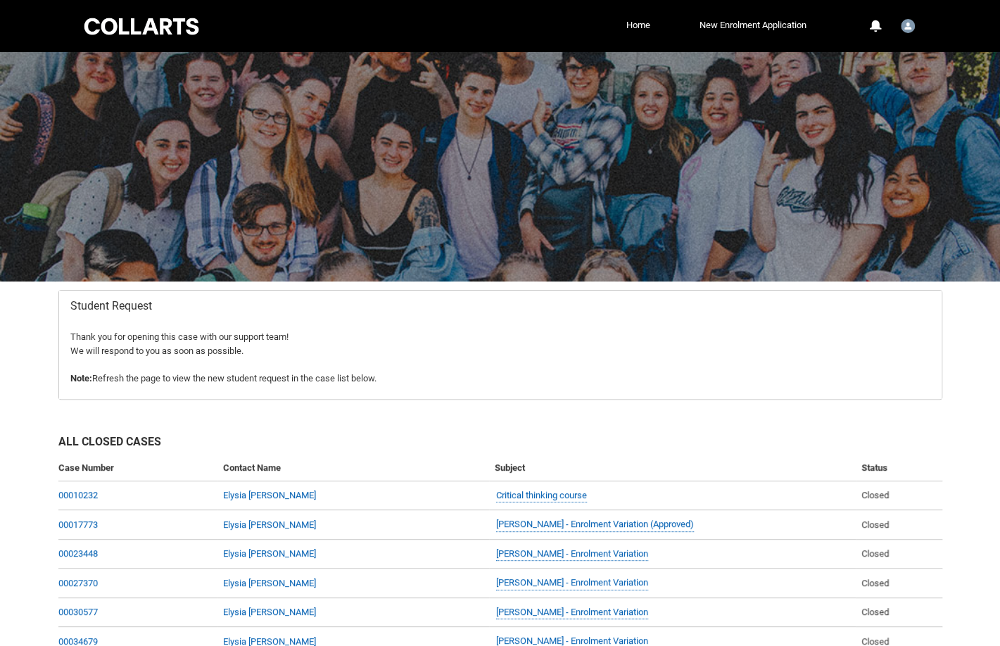
scroll to position [127, 0]
